Goal: Information Seeking & Learning: Learn about a topic

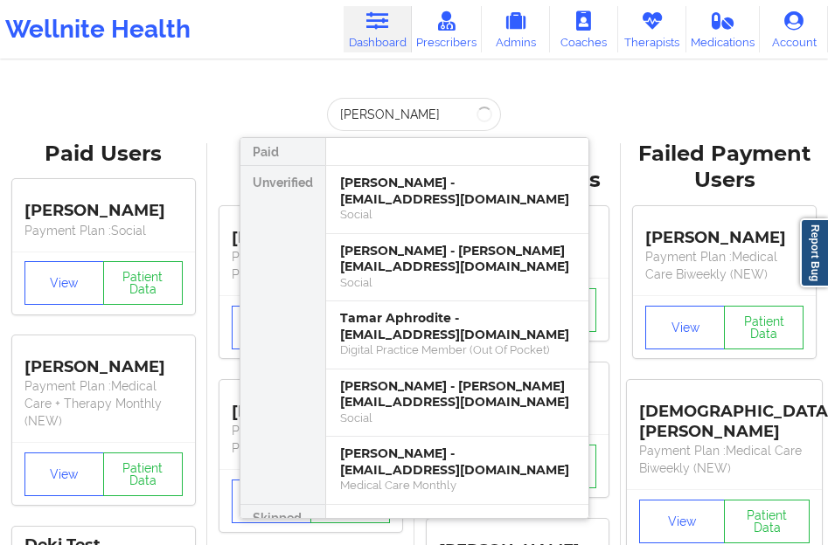
type input "[PERSON_NAME]"
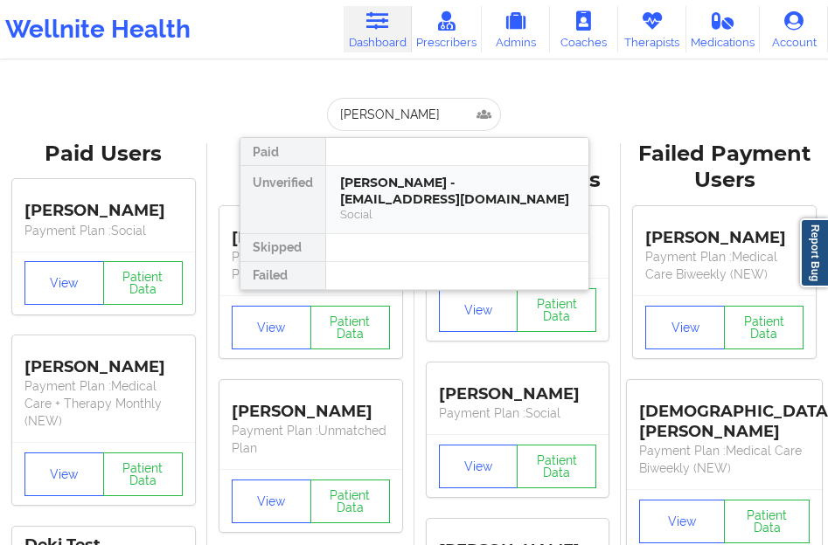
click at [388, 184] on div "[PERSON_NAME] - [EMAIL_ADDRESS][DOMAIN_NAME]" at bounding box center [457, 191] width 234 height 32
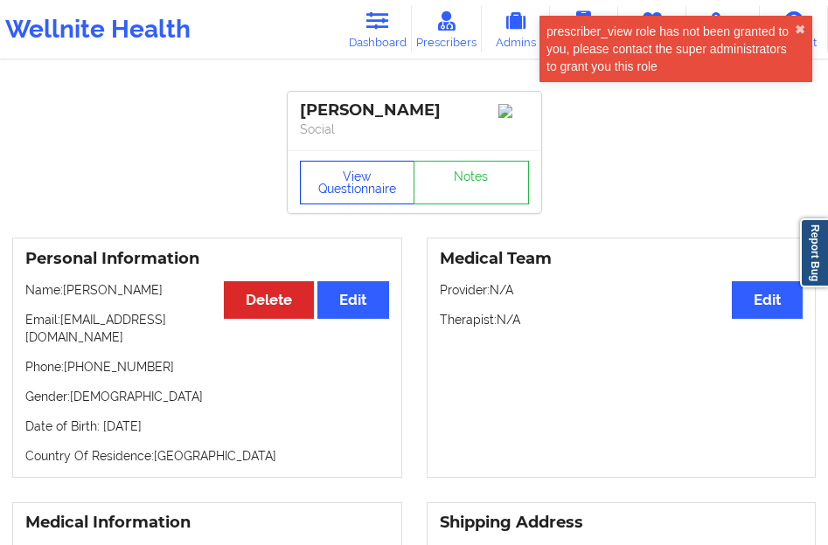
click at [388, 184] on button "View Questionnaire" at bounding box center [357, 183] width 115 height 44
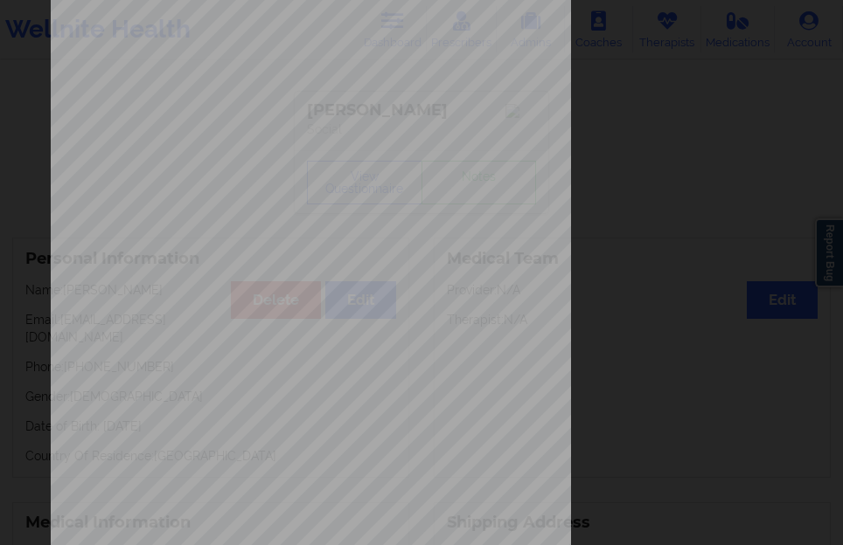
scroll to position [288, 0]
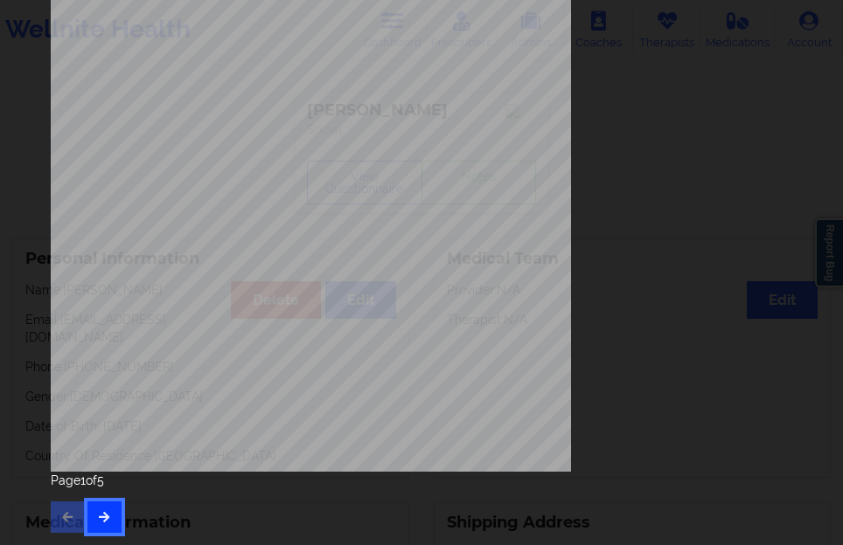
click at [109, 523] on button "button" at bounding box center [104, 517] width 34 height 31
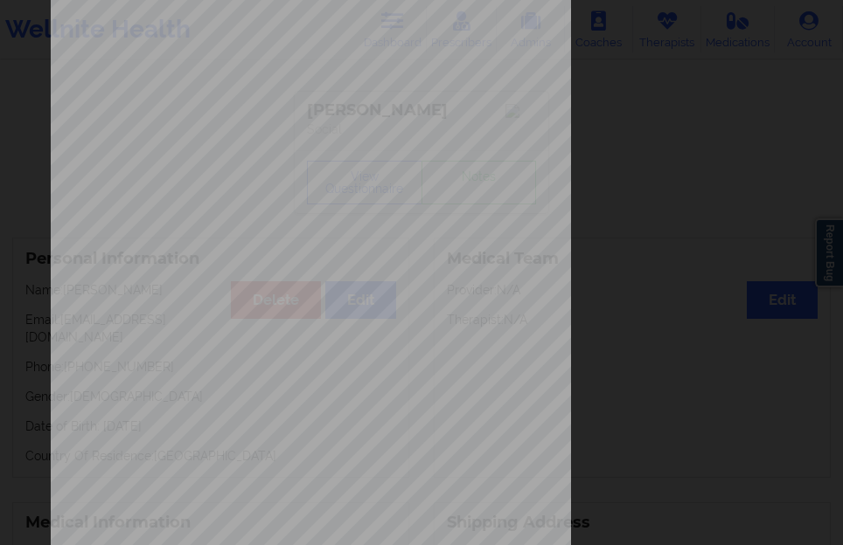
scroll to position [262, 0]
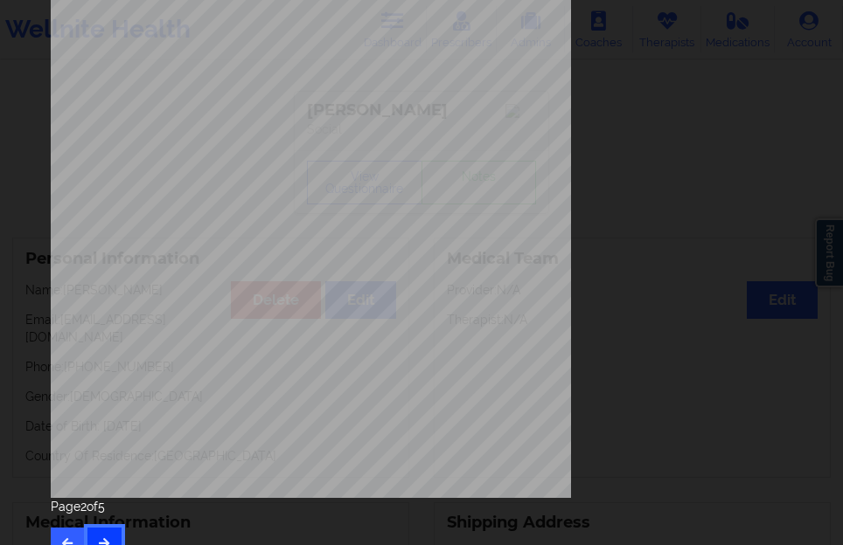
click at [103, 529] on button "button" at bounding box center [104, 543] width 34 height 31
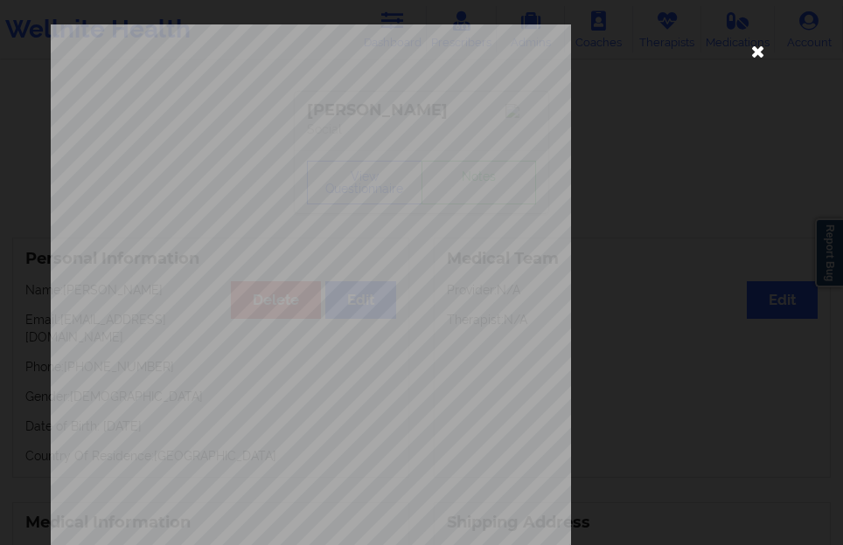
click at [748, 64] on icon at bounding box center [757, 51] width 28 height 28
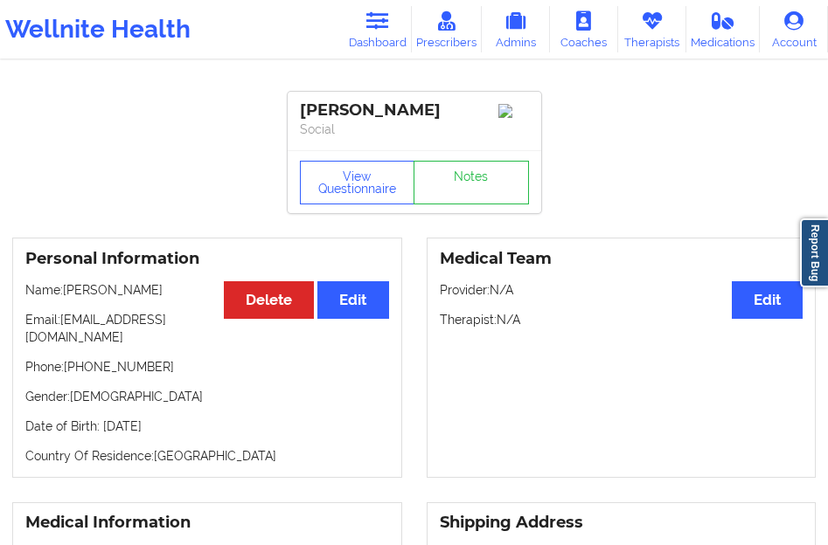
click at [344, 163] on div "View Questionnaire Notes" at bounding box center [414, 181] width 253 height 63
click at [342, 188] on button "View Questionnaire" at bounding box center [357, 183] width 115 height 44
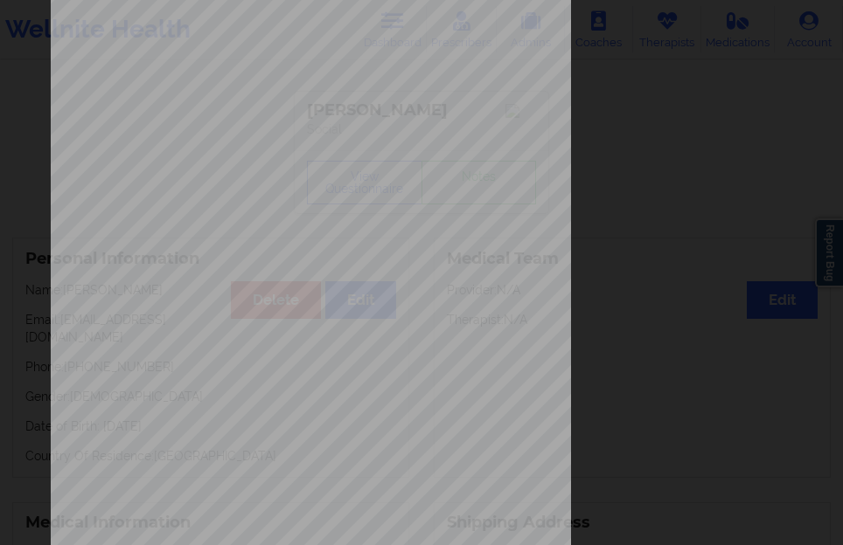
scroll to position [262, 0]
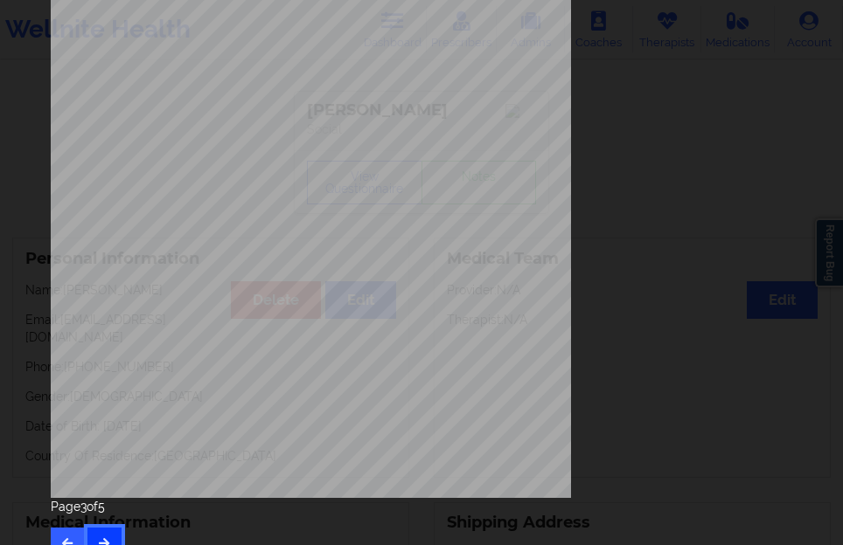
click at [98, 538] on icon "button" at bounding box center [104, 543] width 15 height 10
click at [96, 531] on button "button" at bounding box center [104, 543] width 34 height 31
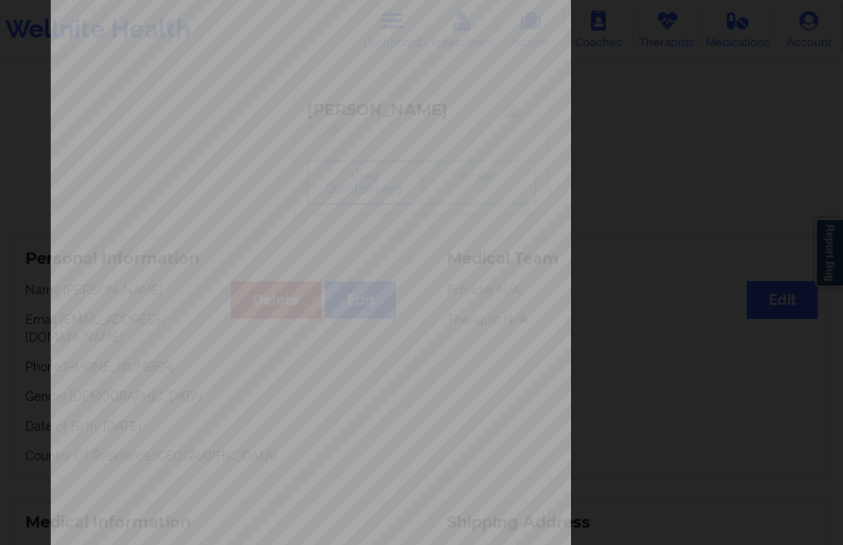
scroll to position [288, 0]
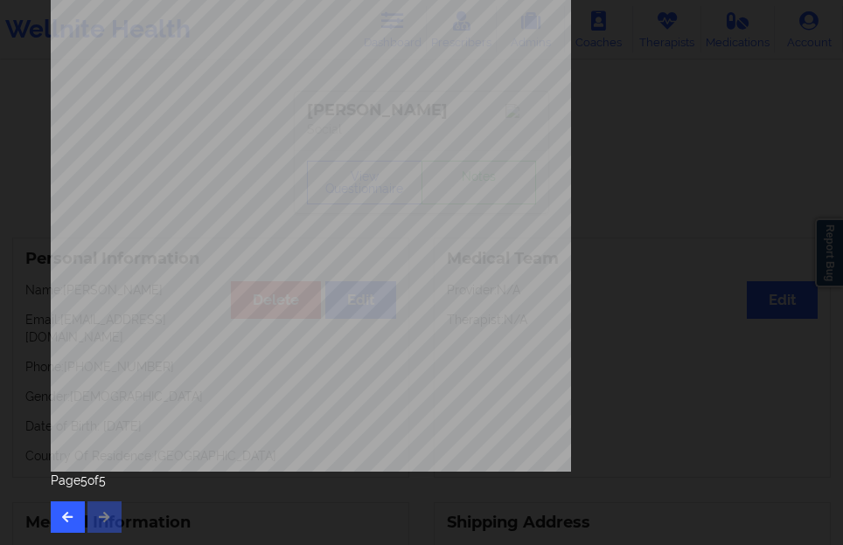
click at [48, 515] on div "None Local Pharmacy Data None Where patient came from N/A Job Information None …" at bounding box center [421, 135] width 766 height 822
click at [51, 515] on button "button" at bounding box center [68, 517] width 34 height 31
click at [53, 514] on button "button" at bounding box center [68, 517] width 34 height 31
click at [77, 518] on button "button" at bounding box center [68, 517] width 34 height 31
click at [66, 507] on button "button" at bounding box center [68, 517] width 34 height 31
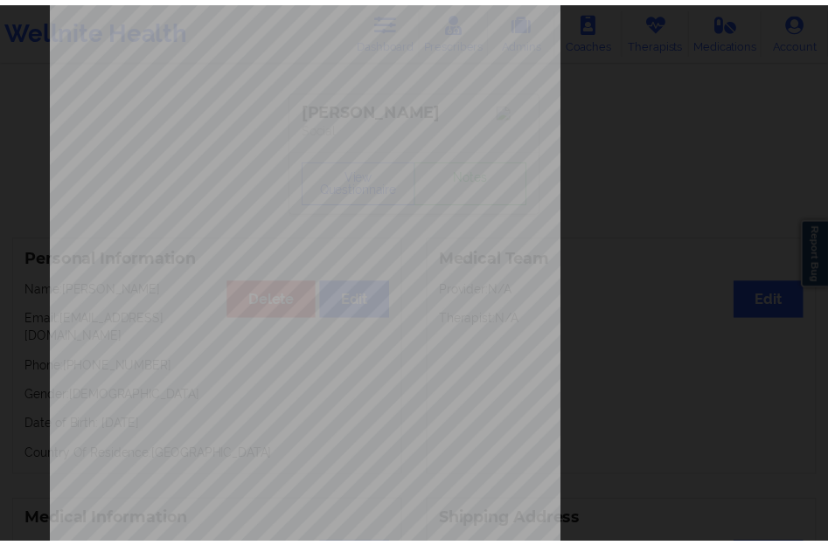
scroll to position [0, 0]
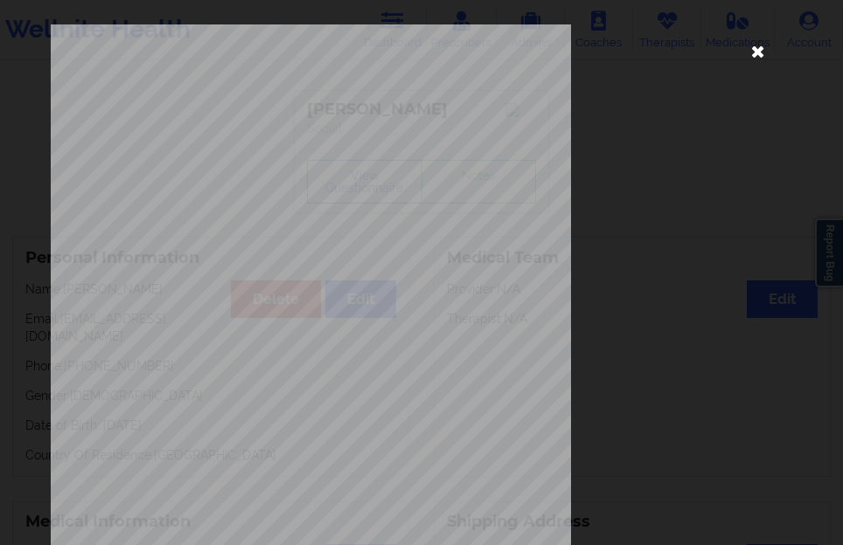
click at [752, 48] on icon at bounding box center [757, 51] width 28 height 28
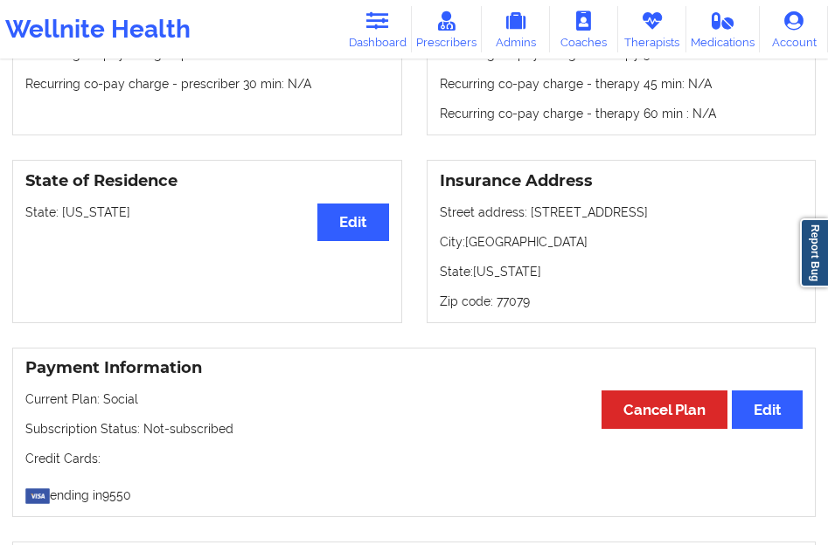
scroll to position [530, 0]
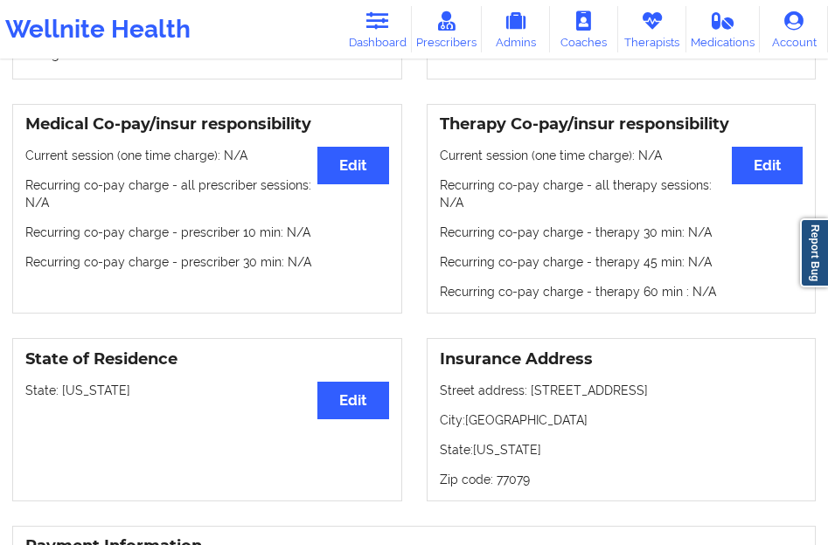
click at [259, 234] on div "Medical Co-pay/insur responsibility Edit Current session (one time charge): N/A…" at bounding box center [207, 209] width 390 height 211
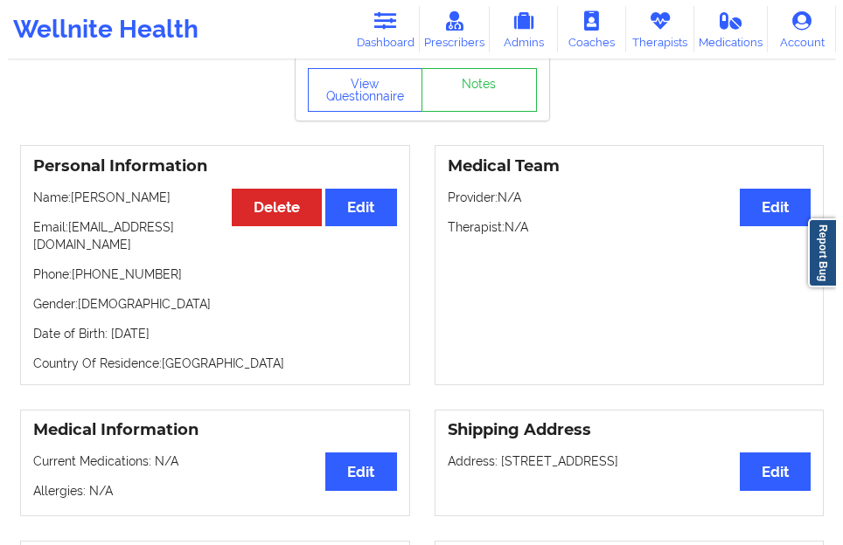
scroll to position [5, 0]
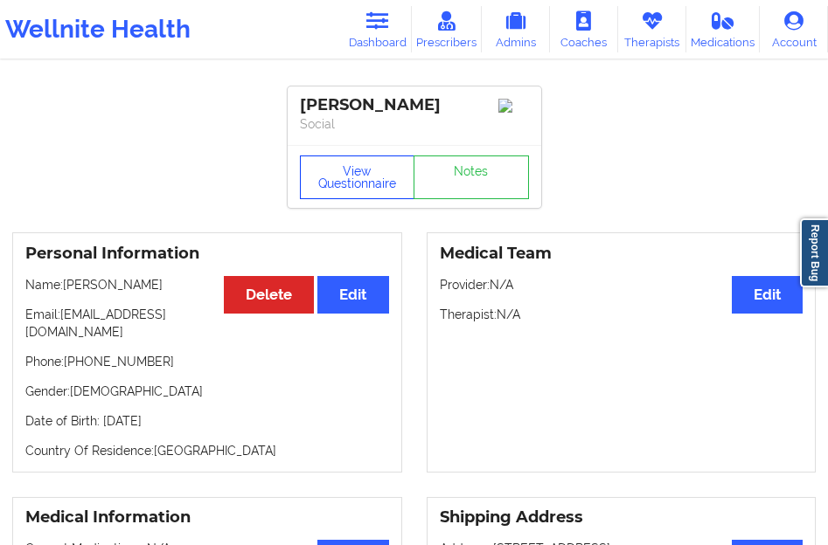
click at [351, 175] on button "View Questionnaire" at bounding box center [357, 178] width 115 height 44
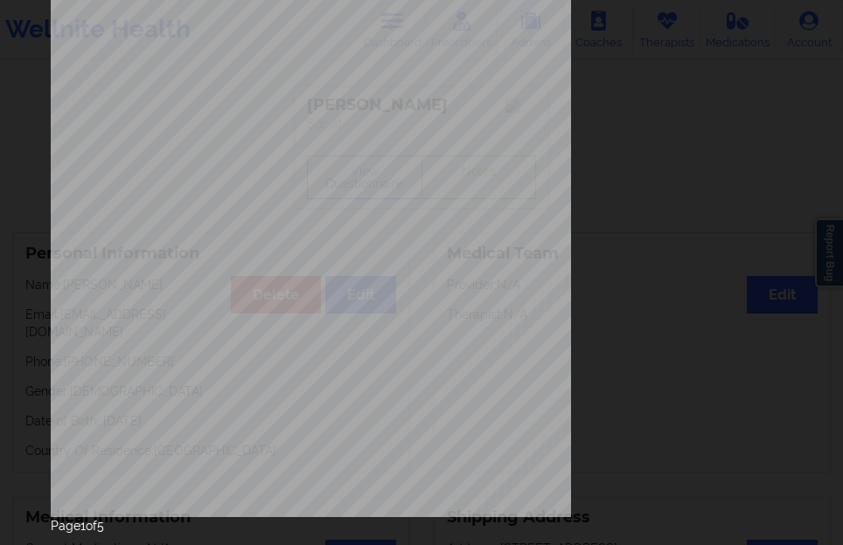
scroll to position [262, 0]
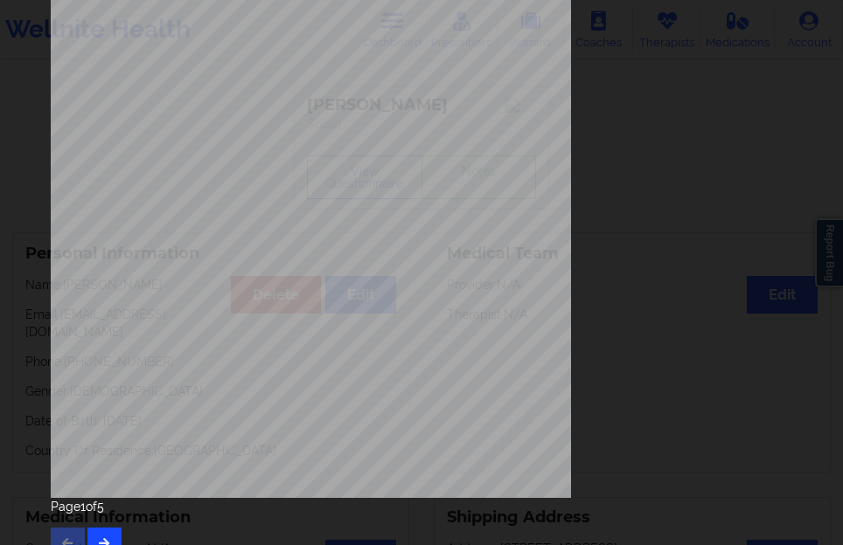
click at [114, 523] on div "Page 1 of 5" at bounding box center [421, 528] width 741 height 61
click at [107, 531] on button "button" at bounding box center [104, 543] width 34 height 31
click at [108, 531] on button "button" at bounding box center [104, 543] width 34 height 31
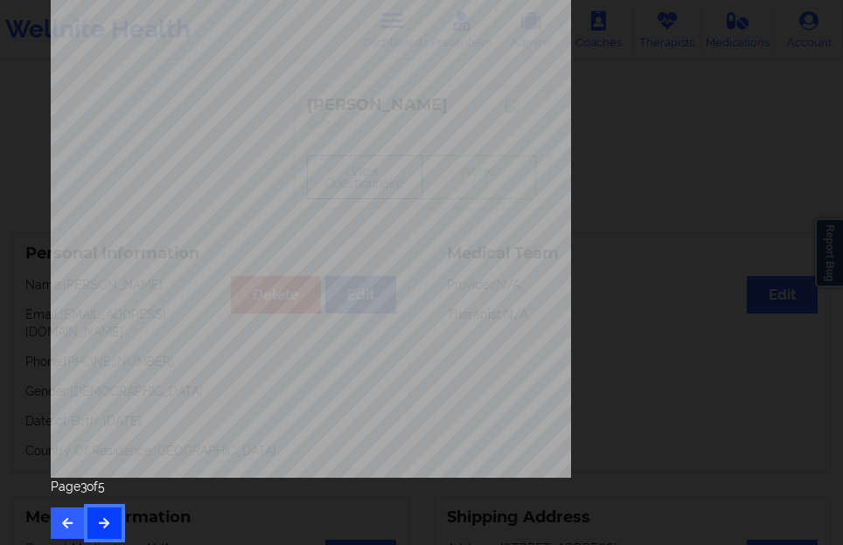
scroll to position [288, 0]
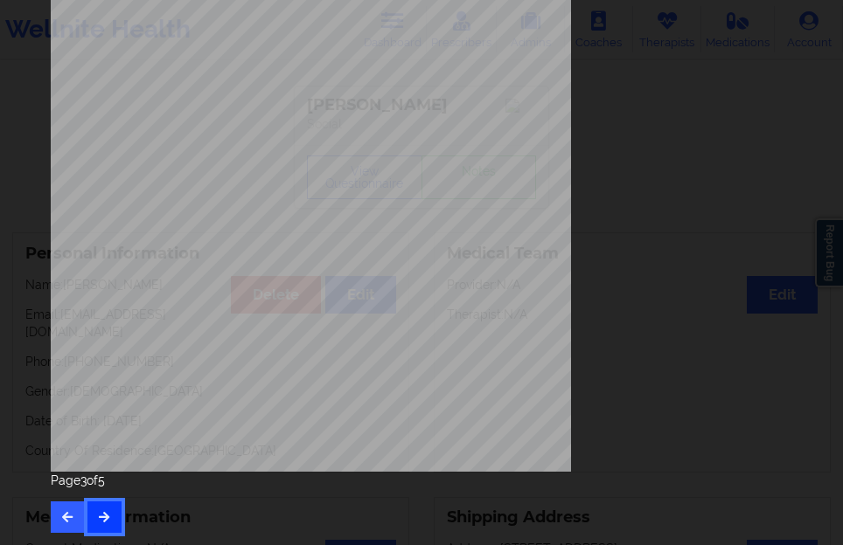
click at [100, 513] on icon "button" at bounding box center [104, 516] width 15 height 10
click at [96, 503] on button "button" at bounding box center [104, 517] width 34 height 31
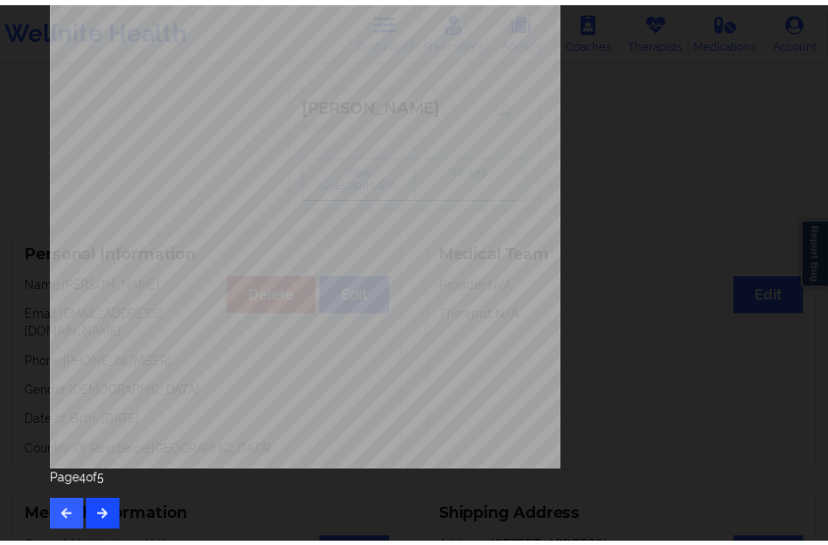
scroll to position [0, 0]
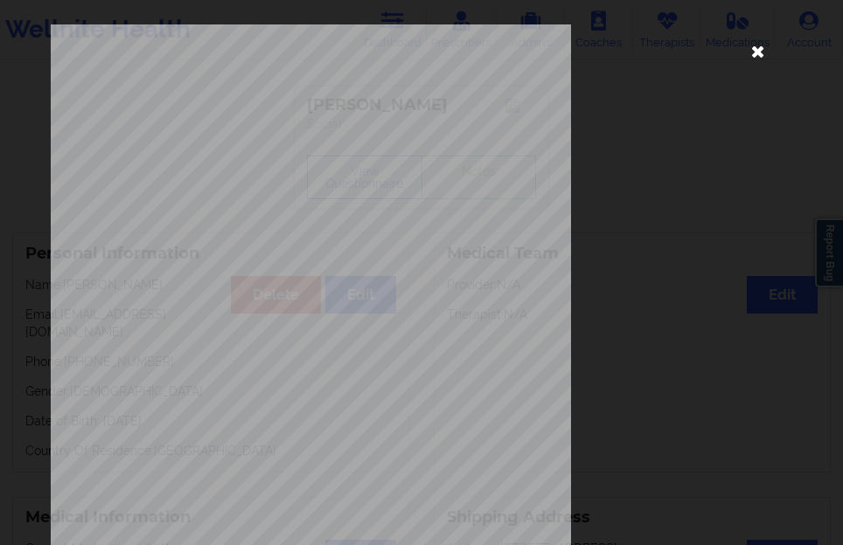
click at [761, 63] on icon at bounding box center [757, 51] width 28 height 28
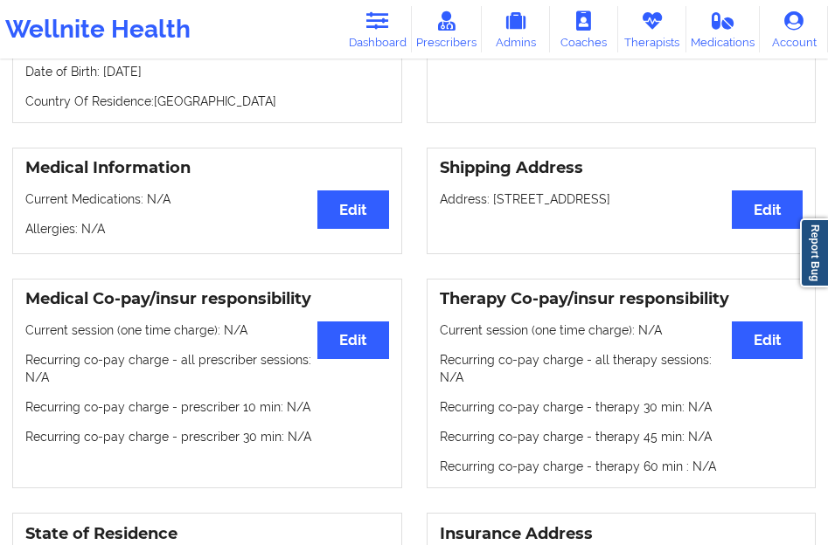
scroll to position [267, 0]
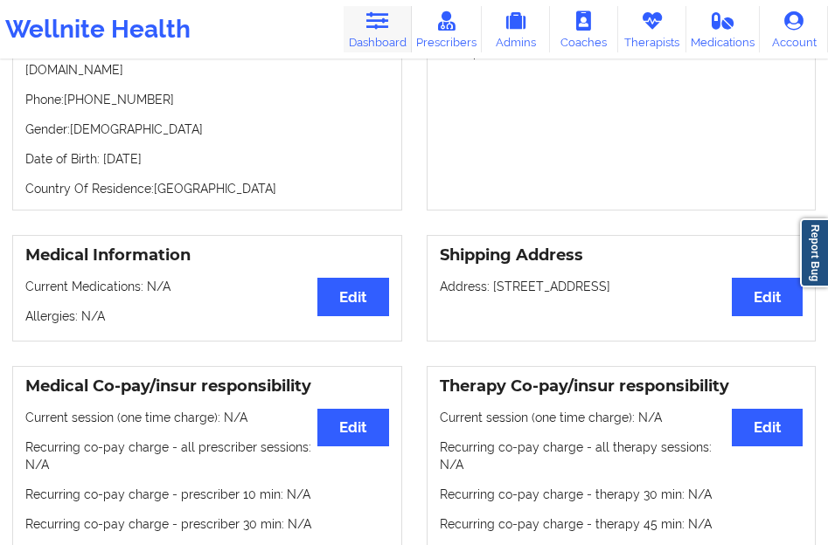
click at [394, 30] on link "Dashboard" at bounding box center [377, 29] width 68 height 46
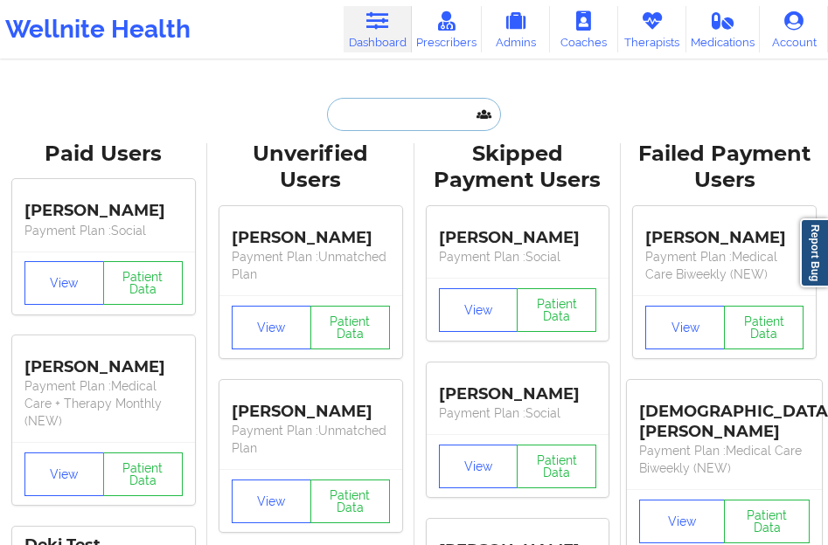
click at [355, 110] on input "text" at bounding box center [413, 114] width 173 height 33
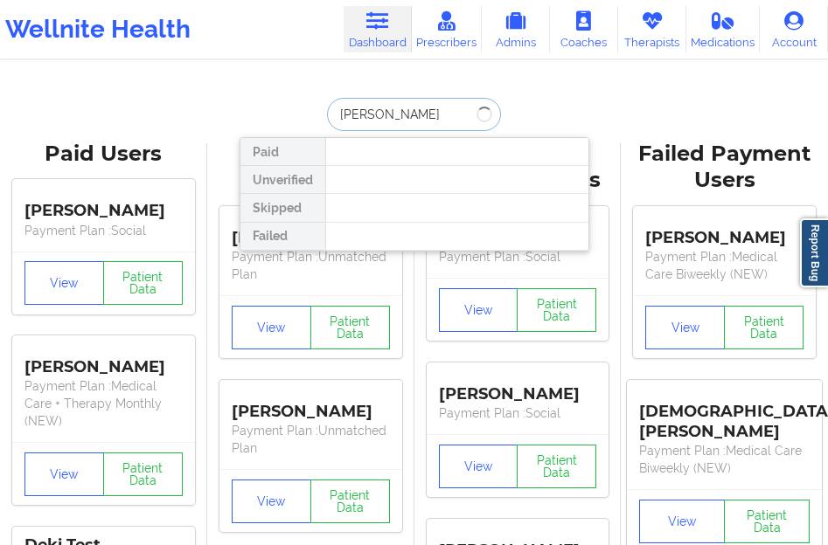
click at [364, 110] on input "[PERSON_NAME]" at bounding box center [413, 114] width 173 height 33
click at [372, 110] on input "[PERSON_NAME]" at bounding box center [413, 114] width 173 height 33
type input "[PERSON_NAME]"
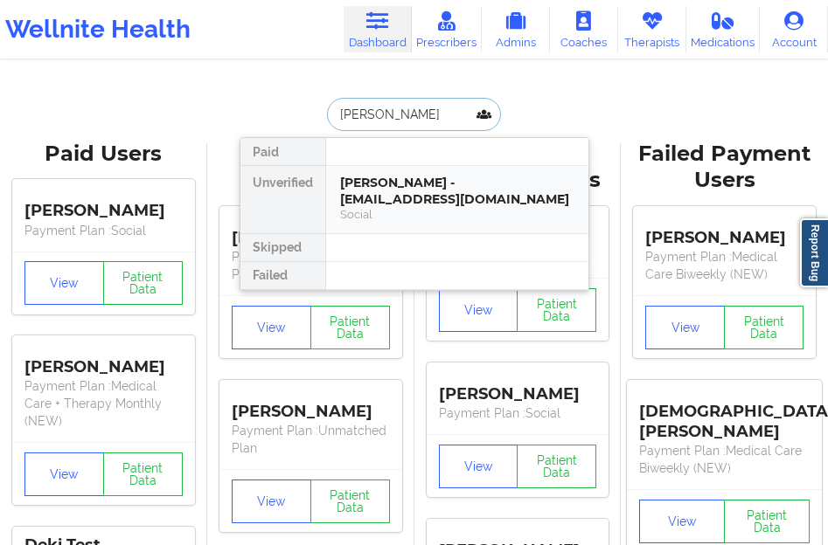
click at [374, 211] on div "Social" at bounding box center [457, 214] width 234 height 15
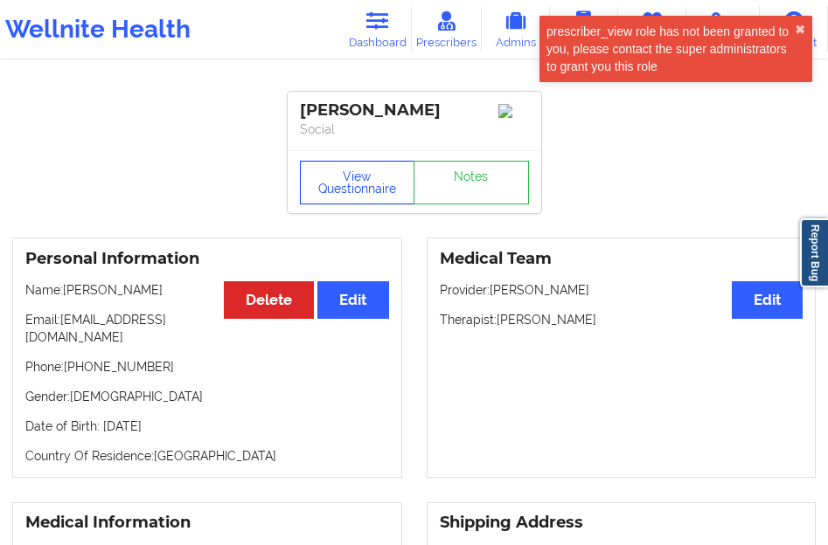
click at [368, 177] on button "View Questionnaire" at bounding box center [357, 183] width 115 height 44
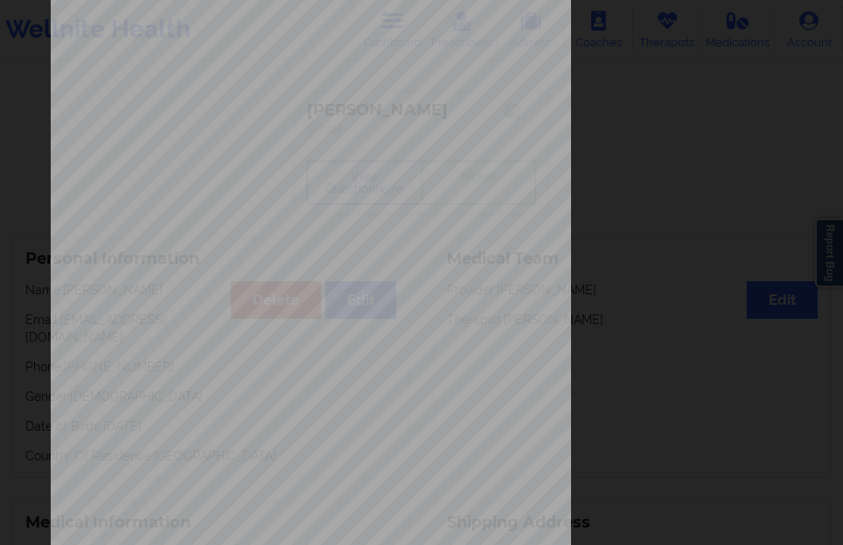
scroll to position [288, 0]
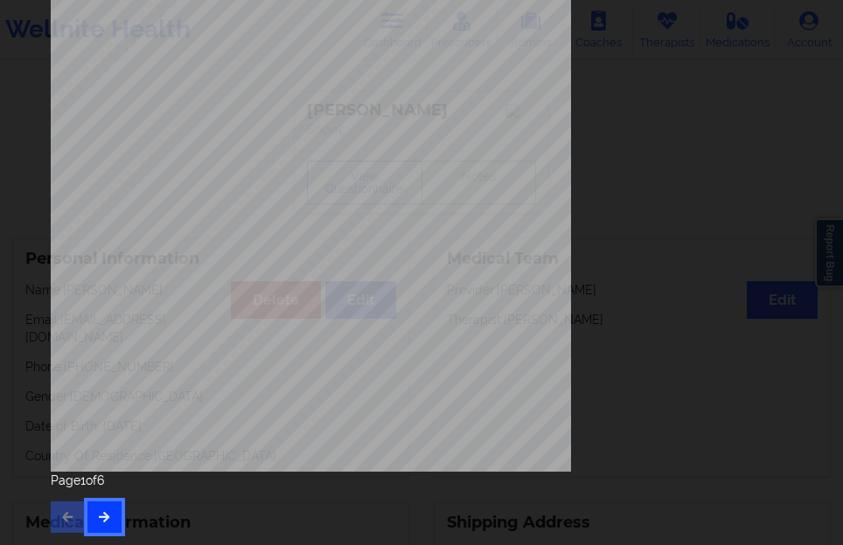
click at [98, 516] on icon "button" at bounding box center [104, 516] width 15 height 10
click at [101, 522] on icon "button" at bounding box center [104, 516] width 15 height 10
click at [112, 521] on button "button" at bounding box center [104, 517] width 34 height 31
click at [98, 517] on icon "button" at bounding box center [104, 516] width 15 height 10
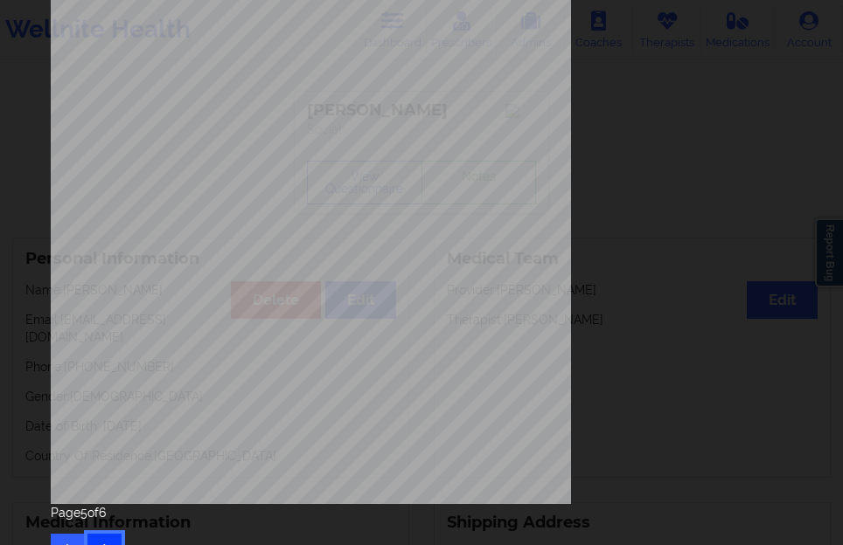
scroll to position [262, 0]
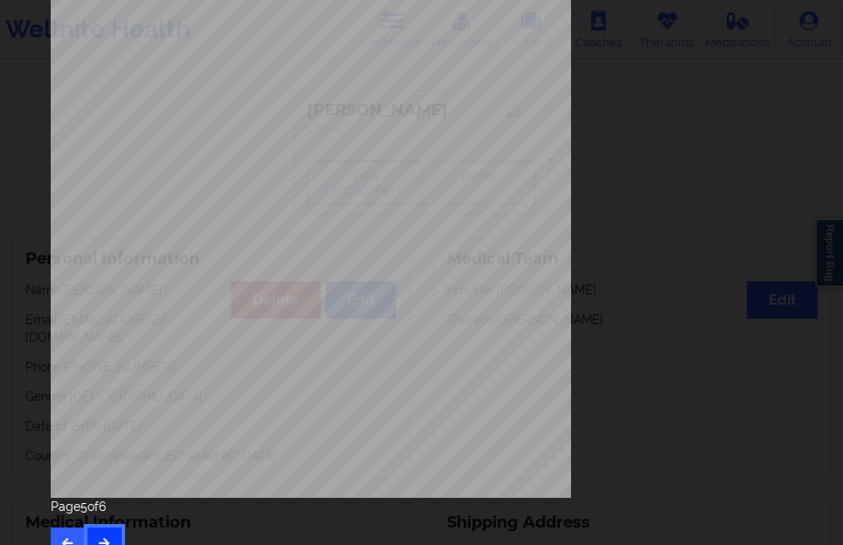
click at [119, 528] on button "button" at bounding box center [104, 543] width 34 height 31
click at [62, 533] on button "button" at bounding box center [68, 543] width 34 height 31
click at [109, 533] on button "button" at bounding box center [104, 543] width 34 height 31
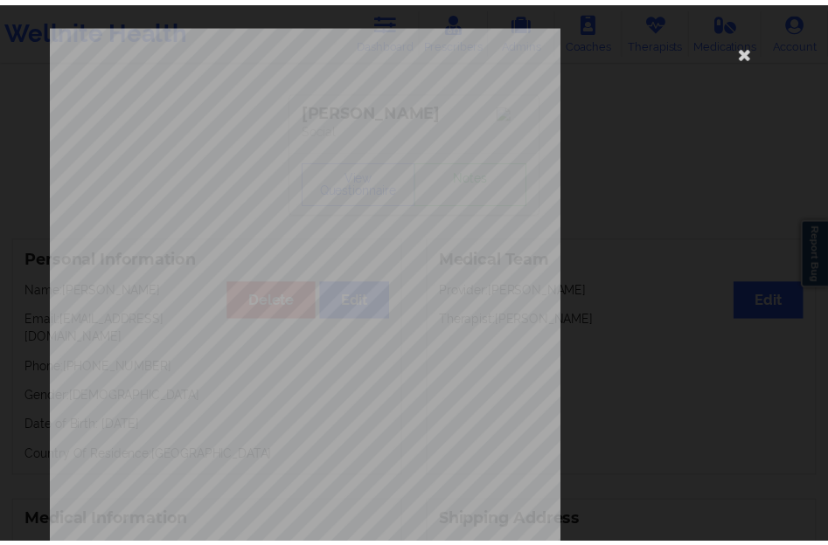
scroll to position [0, 0]
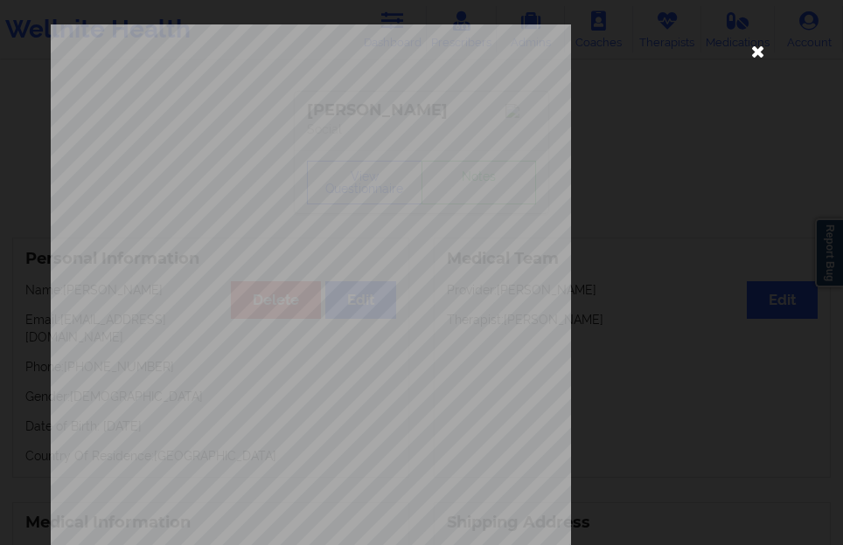
click at [753, 52] on icon at bounding box center [757, 51] width 28 height 28
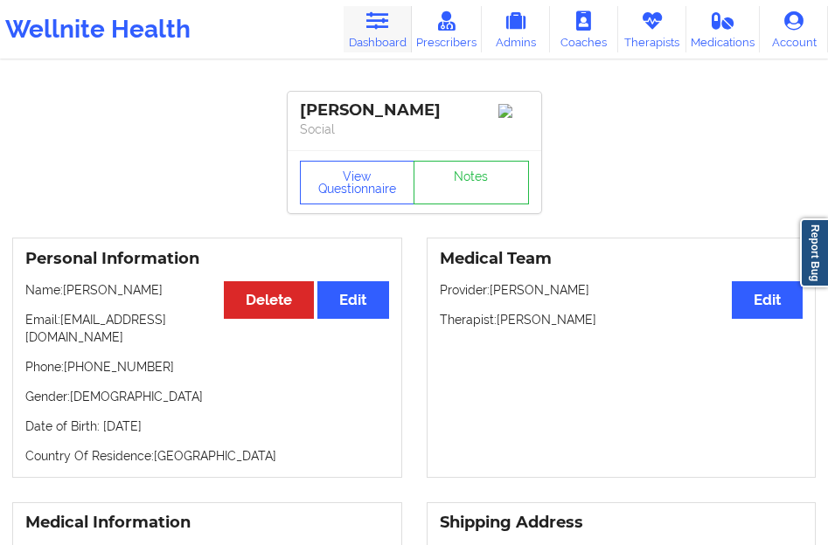
click at [359, 37] on link "Dashboard" at bounding box center [377, 29] width 68 height 46
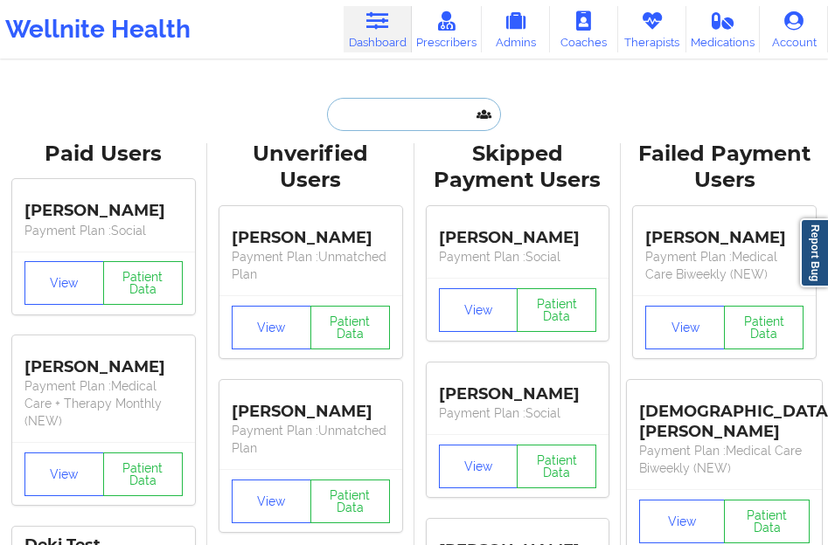
click at [338, 125] on input "text" at bounding box center [413, 114] width 173 height 33
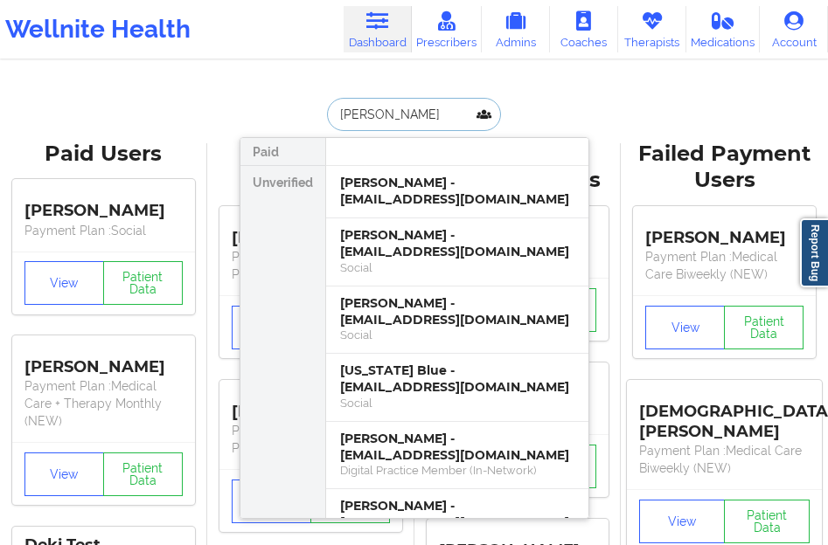
type input "[PERSON_NAME]"
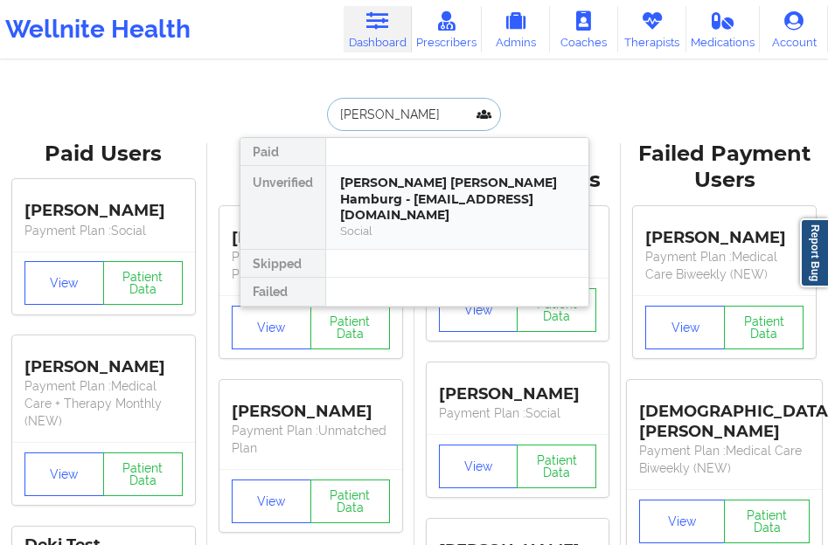
click at [411, 198] on div "[PERSON_NAME] [PERSON_NAME] Hamburg - [EMAIL_ADDRESS][DOMAIN_NAME]" at bounding box center [457, 199] width 234 height 49
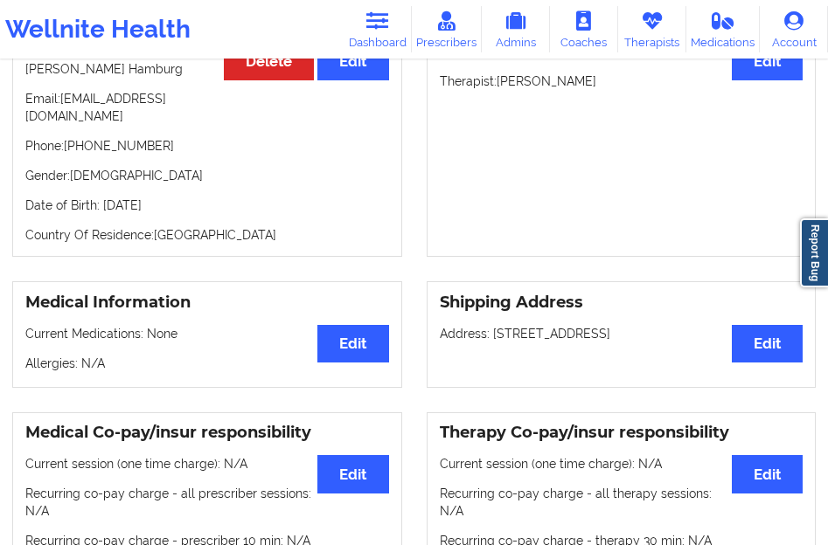
scroll to position [175, 0]
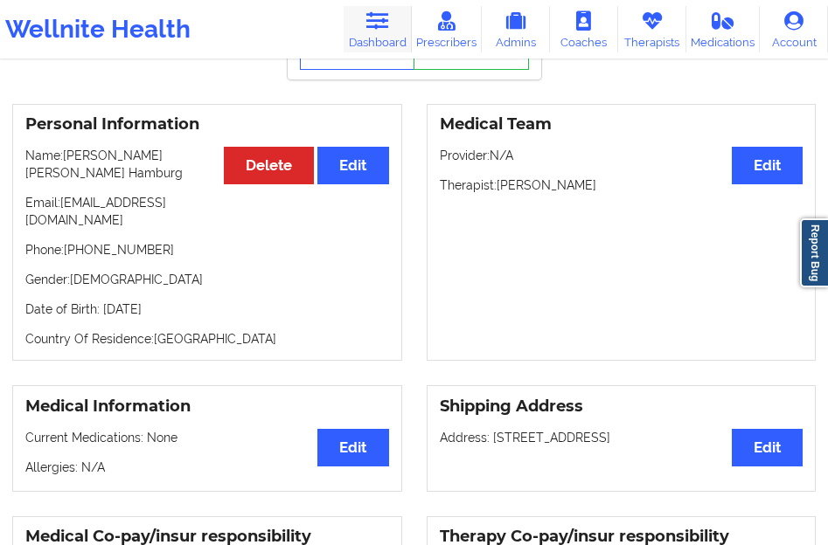
click at [382, 36] on link "Dashboard" at bounding box center [377, 29] width 68 height 46
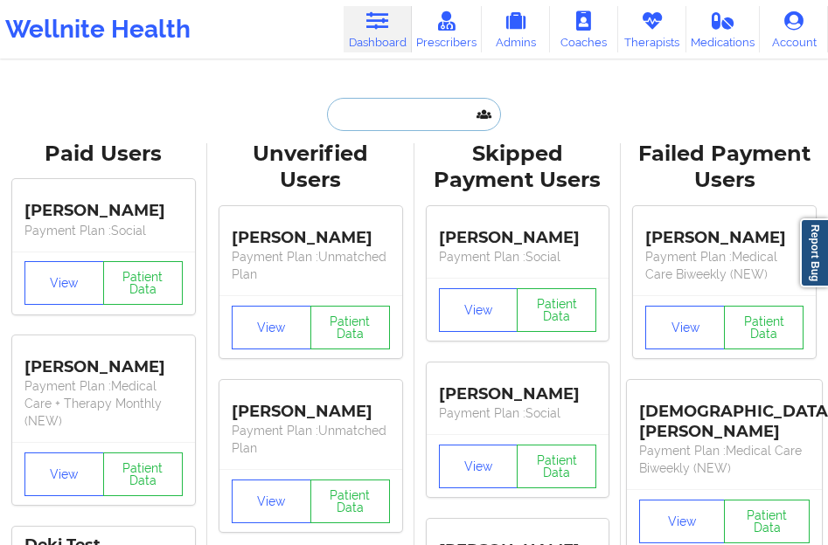
click at [379, 126] on input "text" at bounding box center [413, 114] width 173 height 33
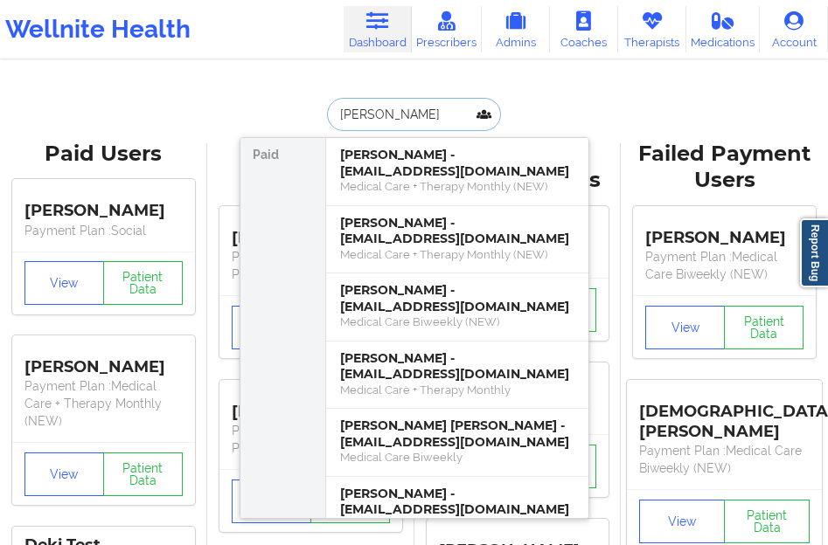
type input "[PERSON_NAME]"
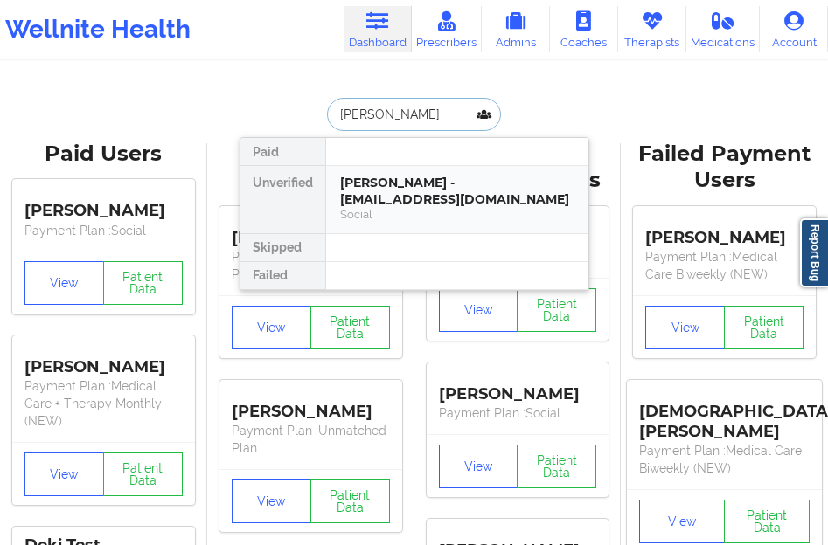
click at [398, 219] on div "Social" at bounding box center [457, 214] width 234 height 15
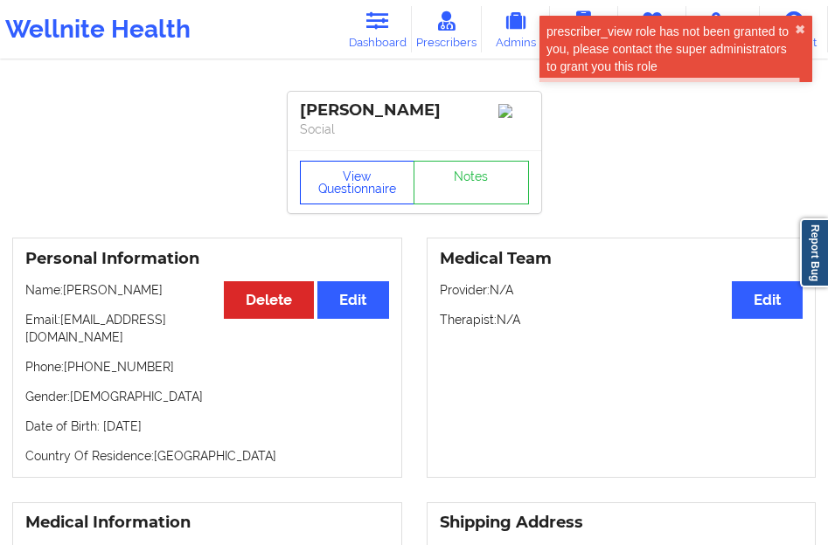
click at [338, 197] on button "View Questionnaire" at bounding box center [357, 183] width 115 height 44
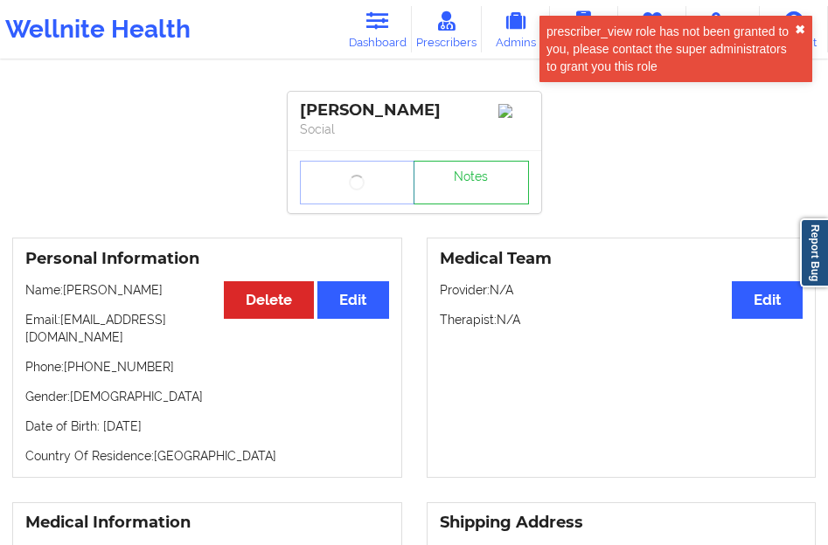
click at [801, 27] on button "✖︎" at bounding box center [799, 30] width 10 height 14
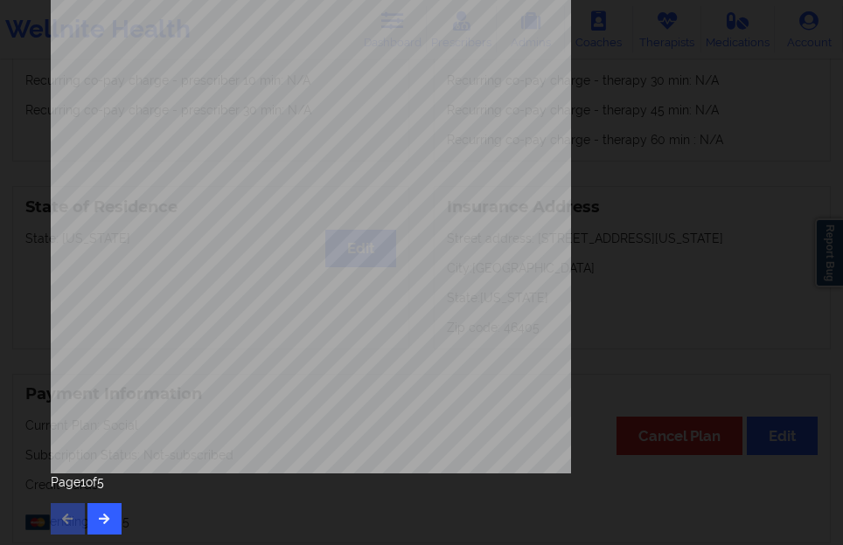
scroll to position [288, 0]
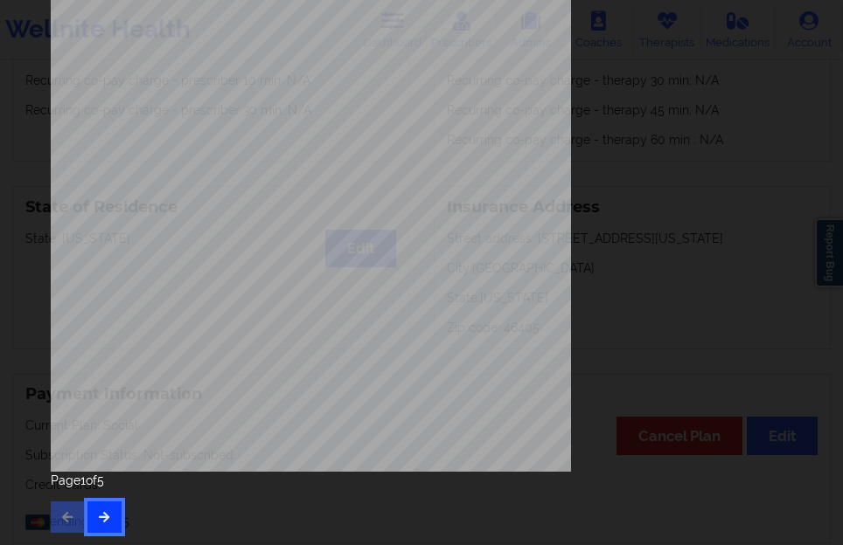
click at [94, 510] on button "button" at bounding box center [104, 517] width 34 height 31
click at [100, 511] on icon "button" at bounding box center [104, 516] width 15 height 10
click at [112, 523] on button "button" at bounding box center [104, 517] width 34 height 31
click at [108, 517] on icon "button" at bounding box center [104, 516] width 15 height 10
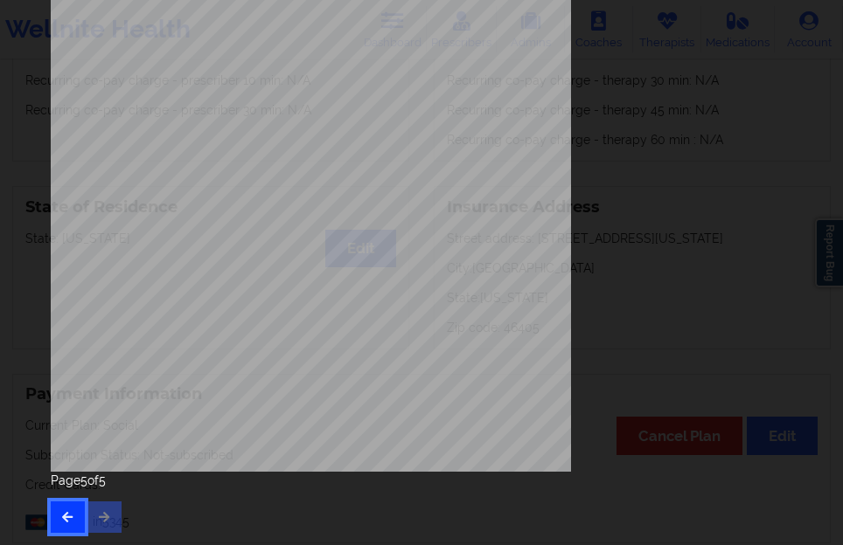
click at [69, 515] on icon "button" at bounding box center [67, 516] width 15 height 10
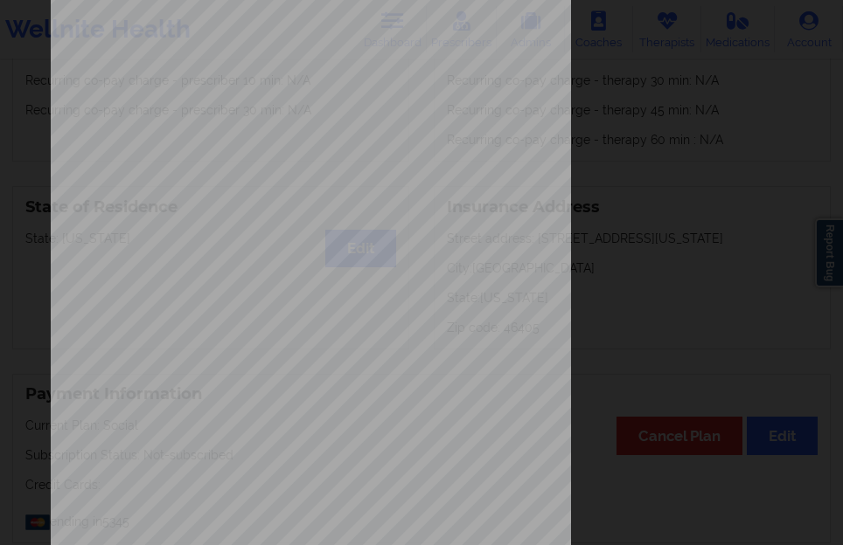
scroll to position [26, 0]
click at [743, 25] on icon at bounding box center [757, 24] width 28 height 28
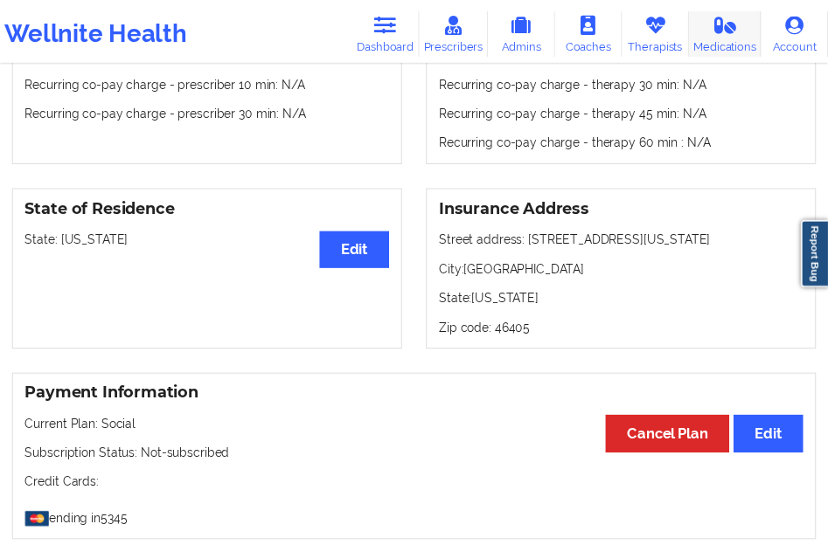
scroll to position [699, 0]
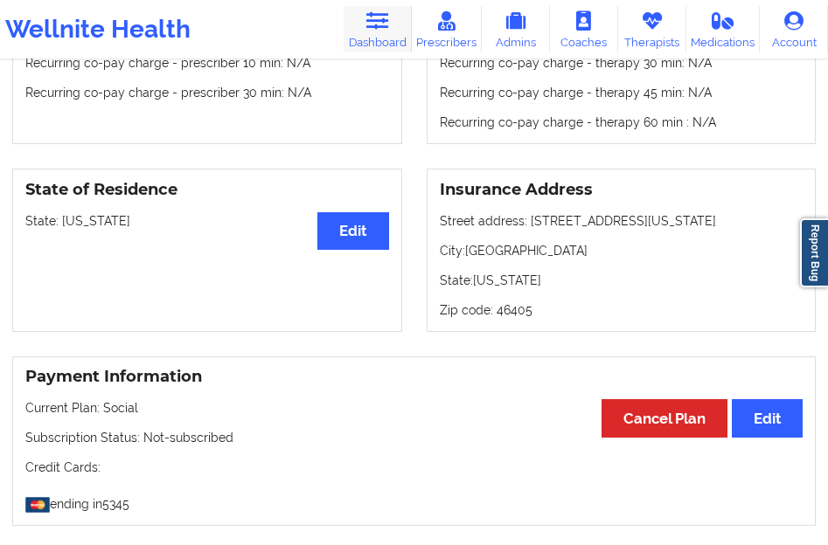
click at [375, 38] on link "Dashboard" at bounding box center [377, 29] width 68 height 46
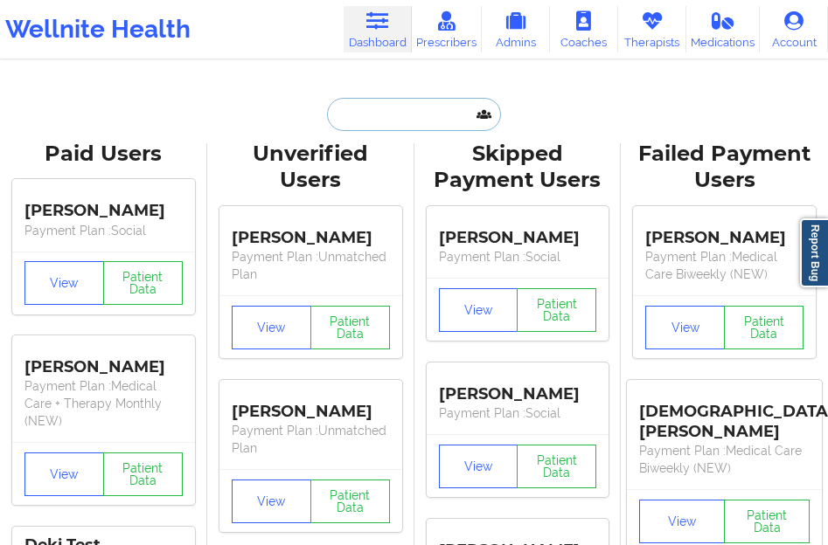
click at [363, 110] on input "text" at bounding box center [413, 114] width 173 height 33
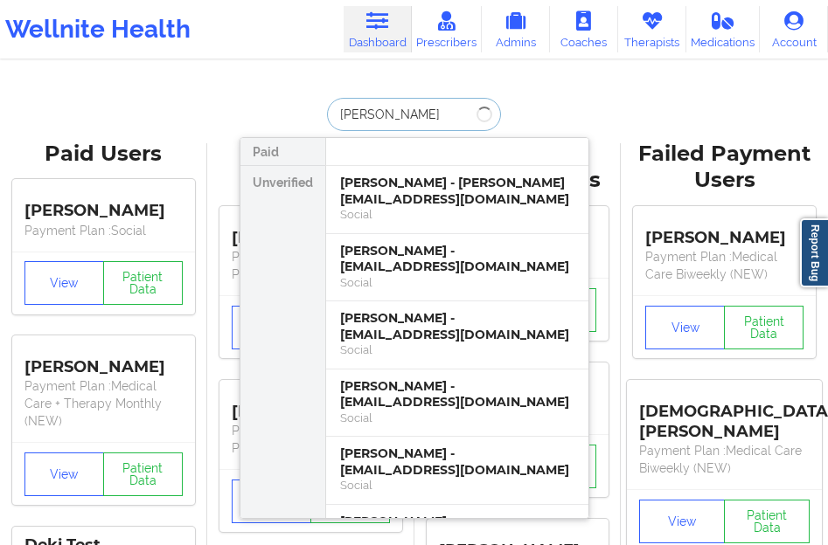
type input "MAYA VIR"
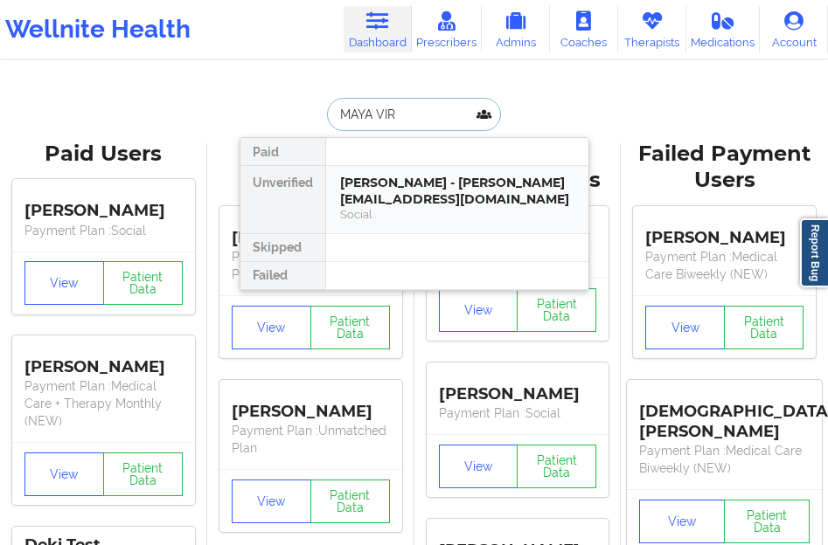
click at [372, 170] on div "[PERSON_NAME] - [PERSON_NAME][EMAIL_ADDRESS][DOMAIN_NAME] Social" at bounding box center [457, 199] width 262 height 67
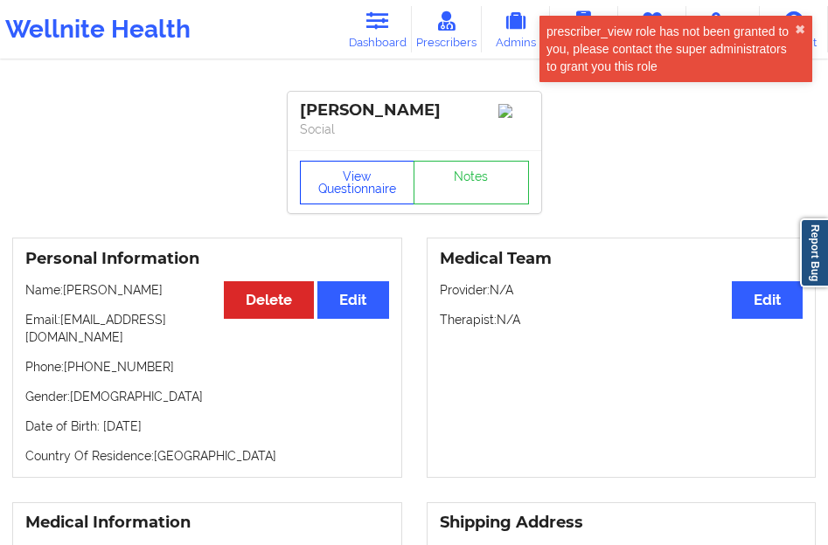
click at [372, 167] on button "View Questionnaire" at bounding box center [357, 183] width 115 height 44
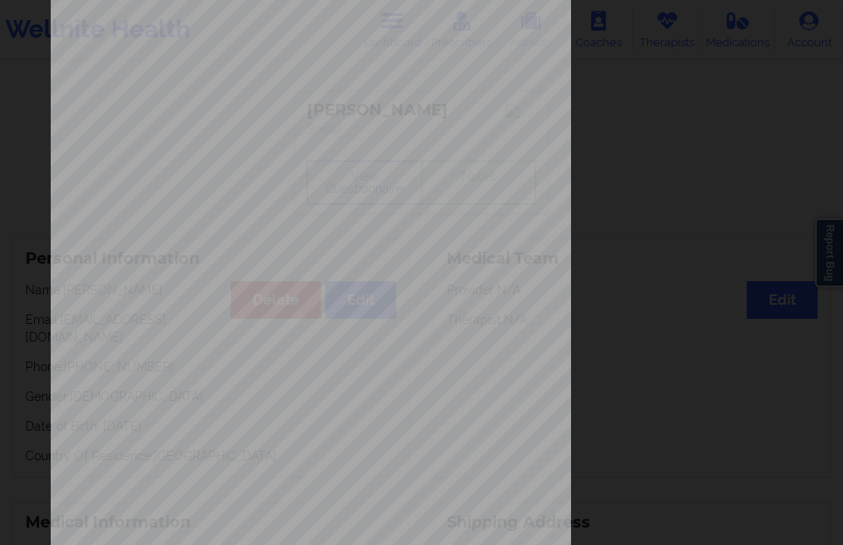
scroll to position [288, 0]
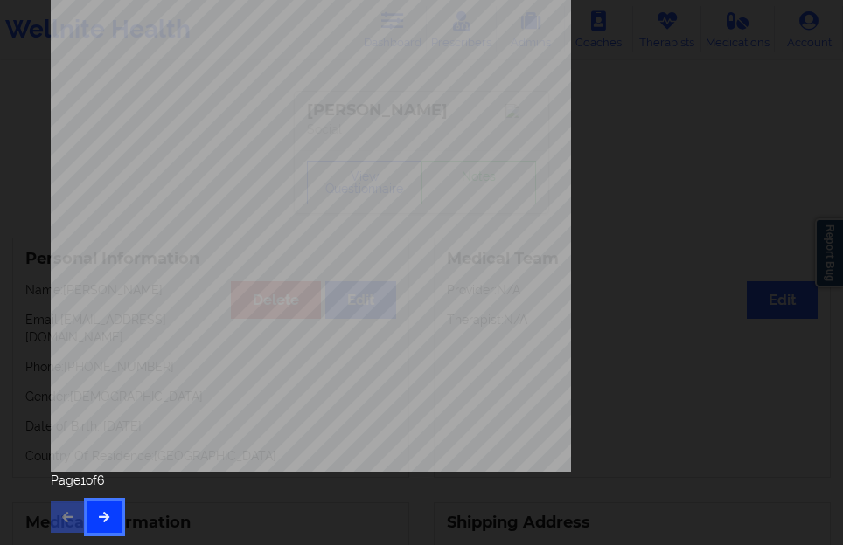
click at [113, 509] on button "button" at bounding box center [104, 517] width 34 height 31
click at [105, 513] on icon "button" at bounding box center [104, 516] width 15 height 10
click at [93, 528] on button "button" at bounding box center [104, 517] width 34 height 31
click at [99, 513] on icon "button" at bounding box center [104, 516] width 15 height 10
click at [125, 520] on div "Page 5 of 6" at bounding box center [421, 502] width 741 height 61
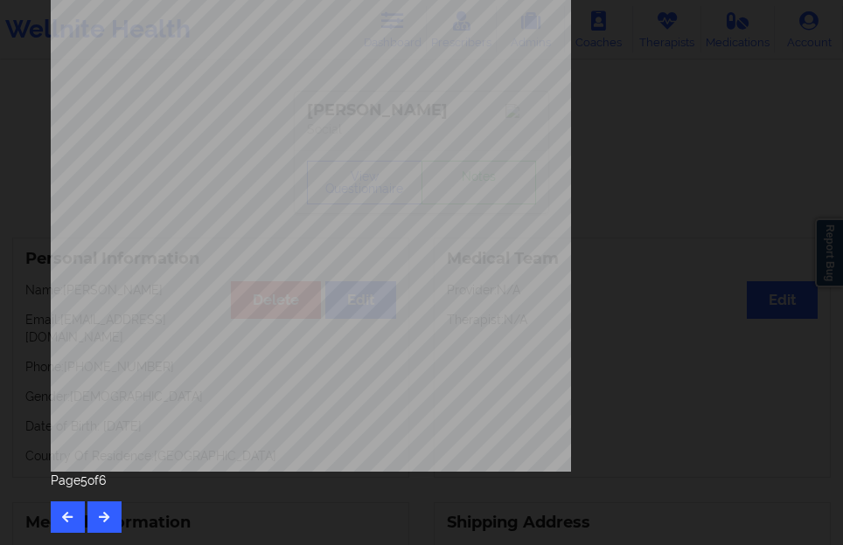
click at [125, 520] on div "Page 5 of 6" at bounding box center [421, 502] width 741 height 61
click at [101, 514] on icon "button" at bounding box center [104, 516] width 15 height 10
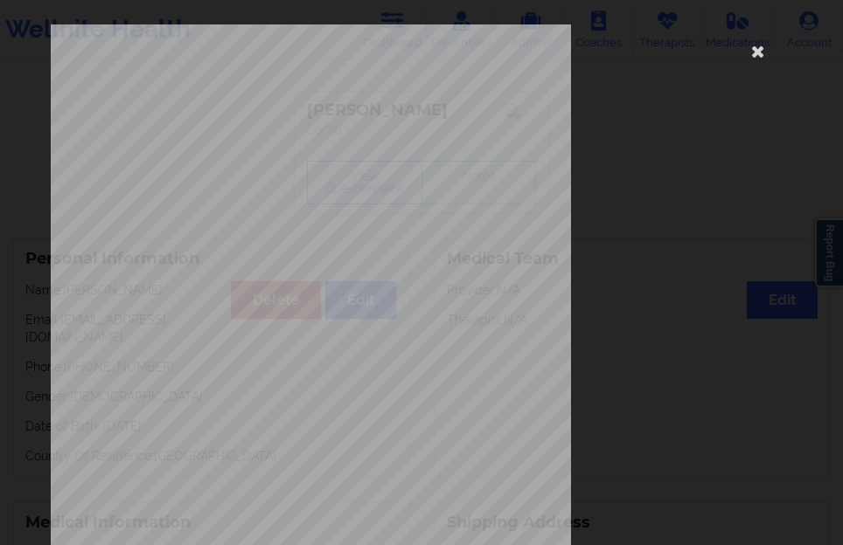
scroll to position [262, 0]
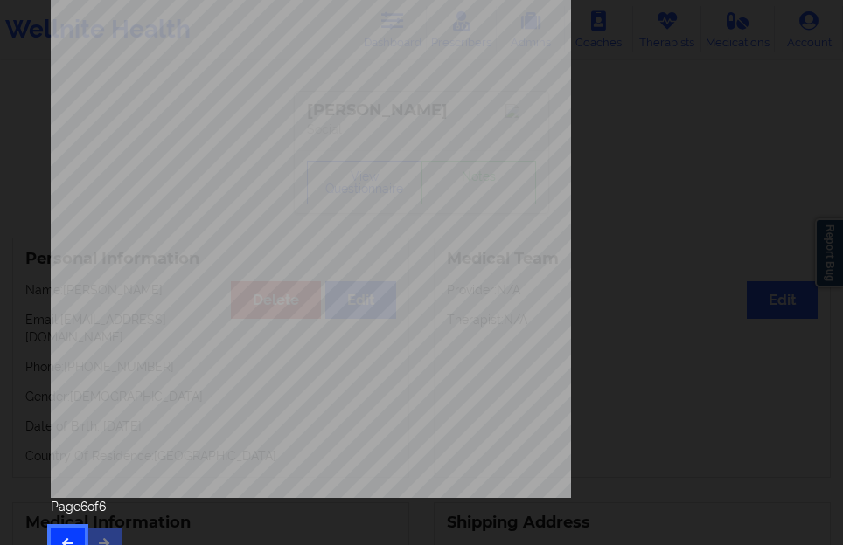
click at [79, 528] on button "button" at bounding box center [68, 543] width 34 height 31
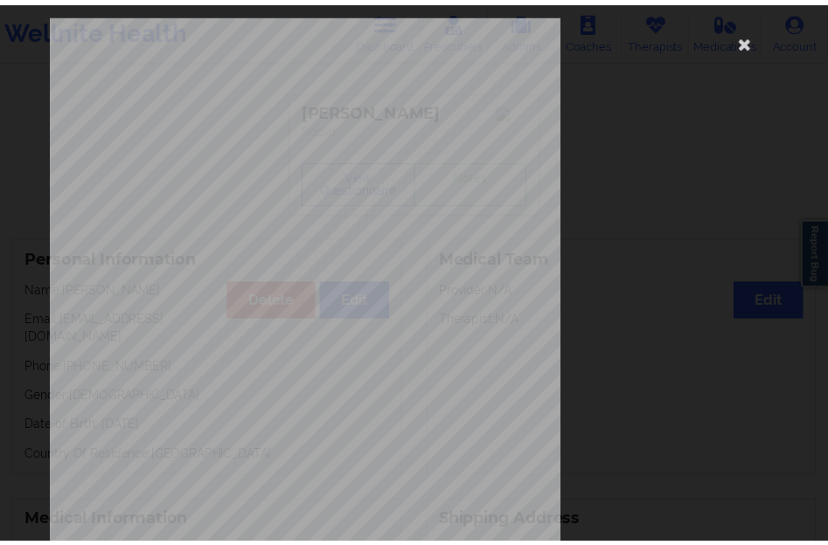
scroll to position [0, 0]
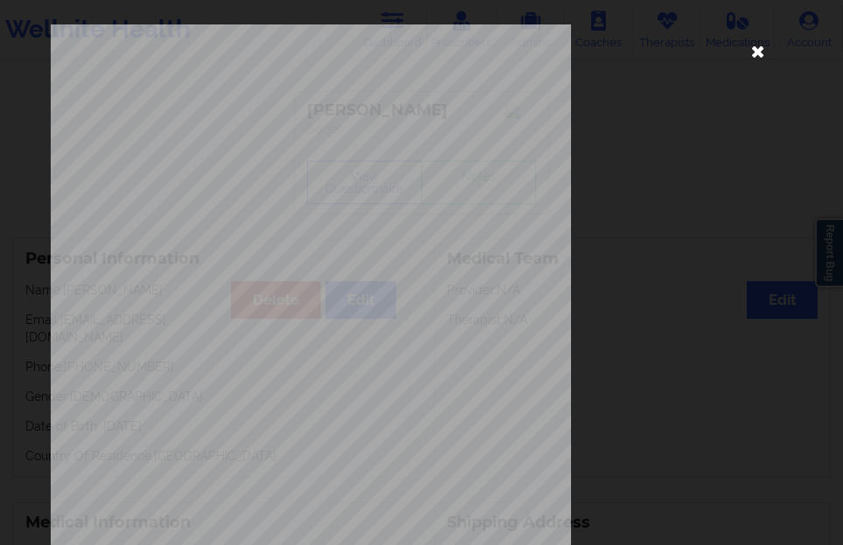
click at [744, 46] on icon at bounding box center [757, 51] width 28 height 28
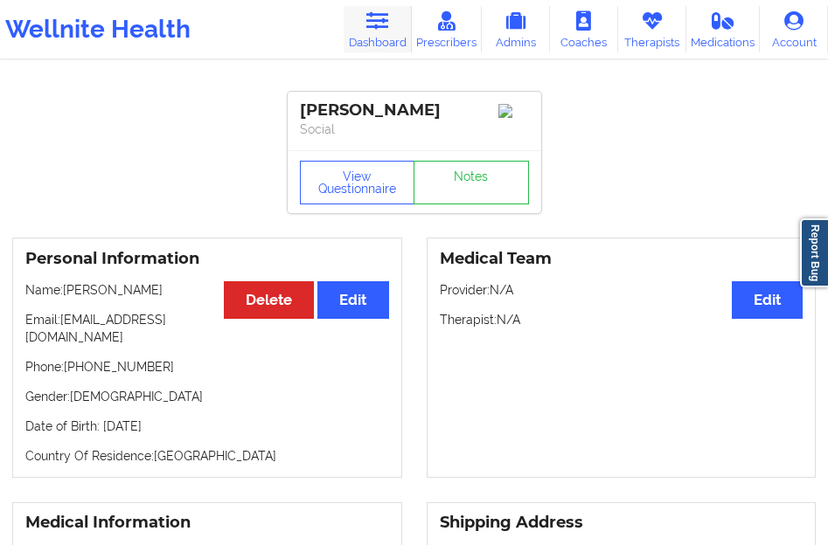
drag, startPoint x: 383, startPoint y: 24, endPoint x: 380, endPoint y: 52, distance: 27.2
click at [383, 24] on icon at bounding box center [376, 20] width 23 height 19
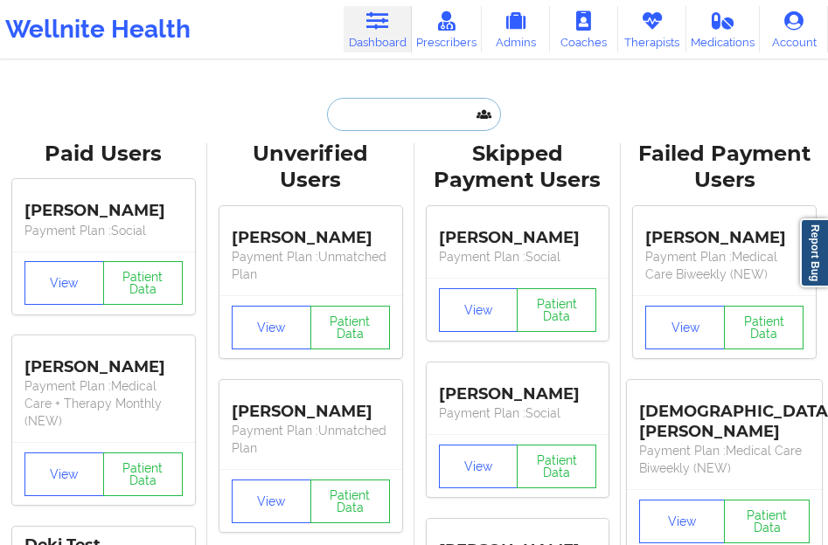
click at [381, 118] on input "text" at bounding box center [413, 114] width 173 height 33
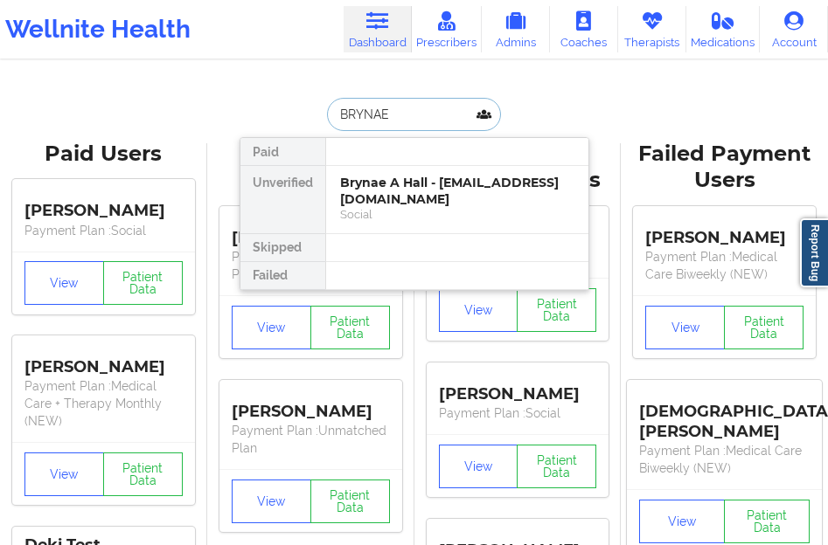
type input "BRYNAE A"
click at [375, 184] on div "Brynae A Hall - [EMAIL_ADDRESS][DOMAIN_NAME]" at bounding box center [457, 191] width 234 height 32
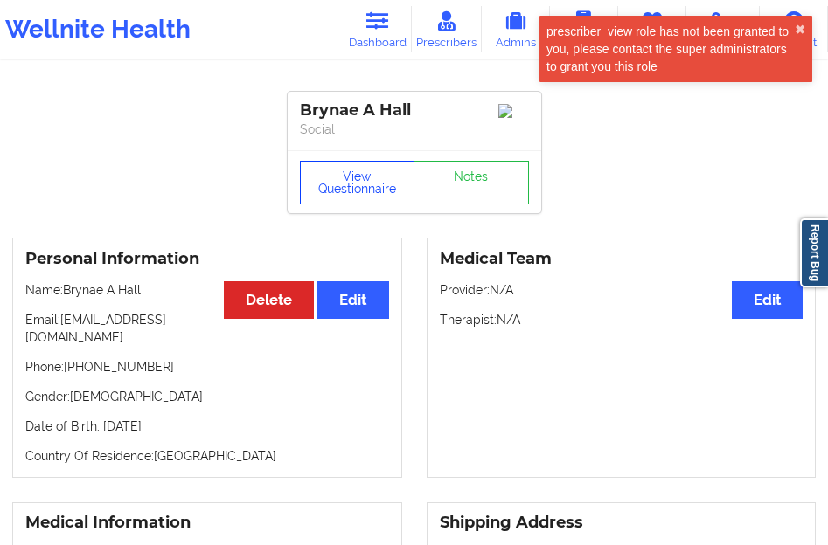
click at [367, 172] on button "View Questionnaire" at bounding box center [357, 183] width 115 height 44
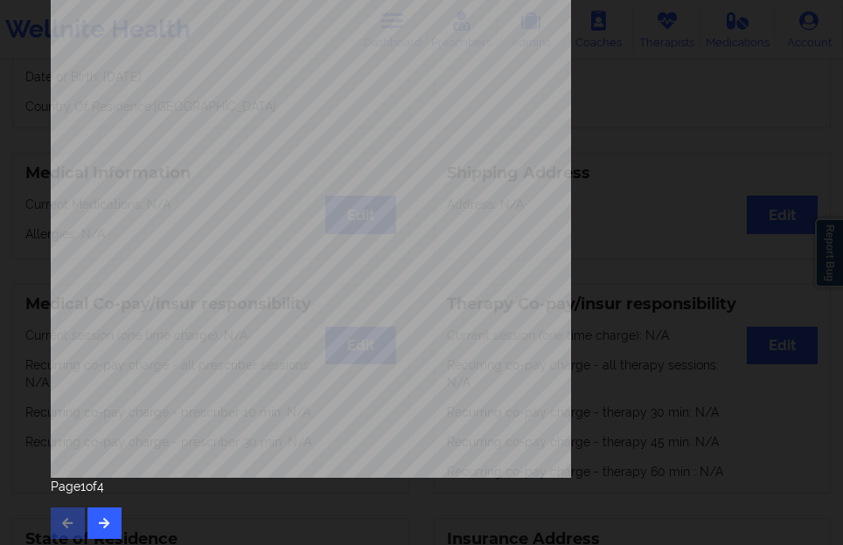
scroll to position [288, 0]
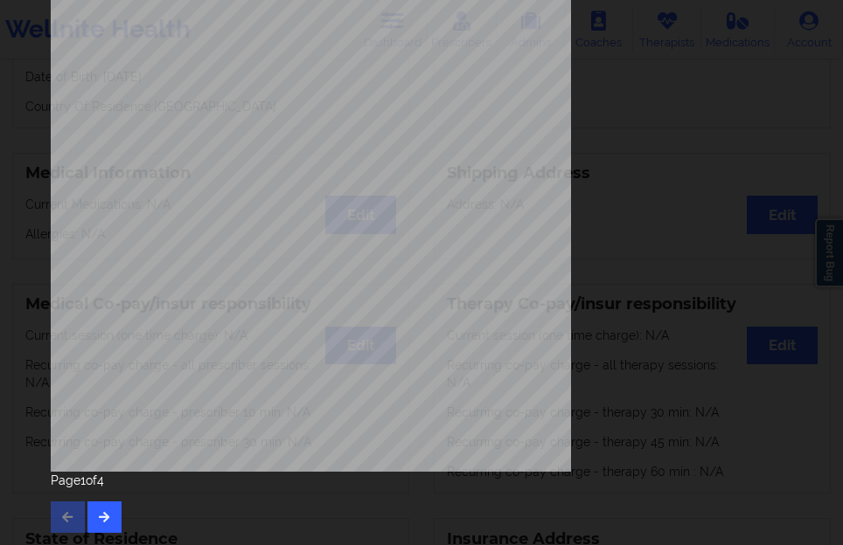
click at [78, 518] on div "Page 1 of 4" at bounding box center [421, 502] width 741 height 61
click at [97, 512] on icon "button" at bounding box center [104, 516] width 15 height 10
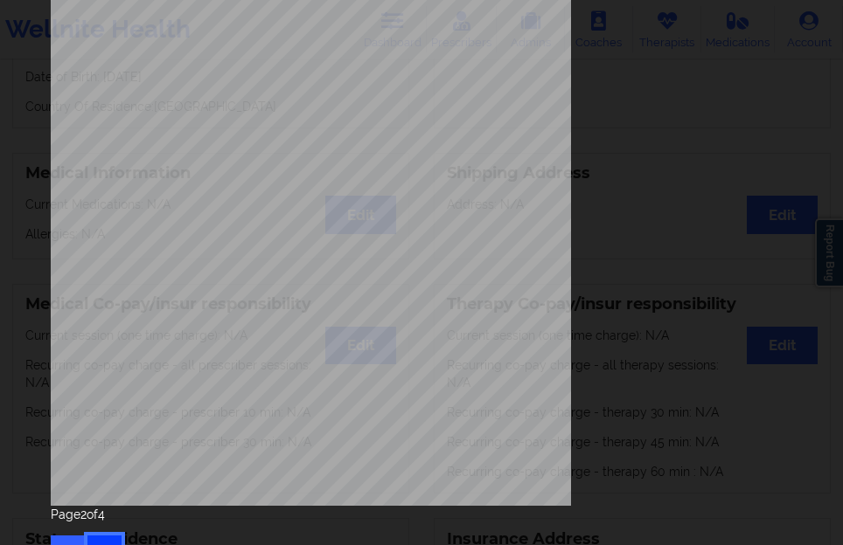
scroll to position [262, 0]
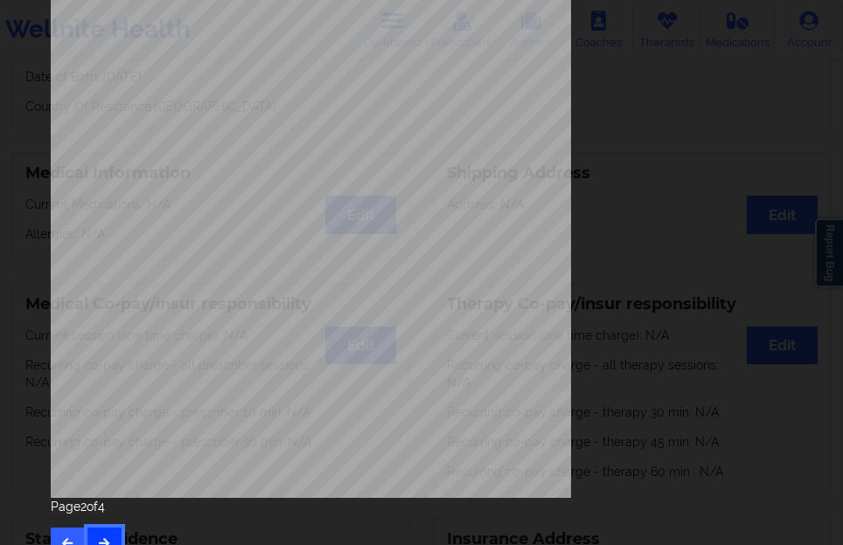
click at [100, 528] on button "button" at bounding box center [104, 543] width 34 height 31
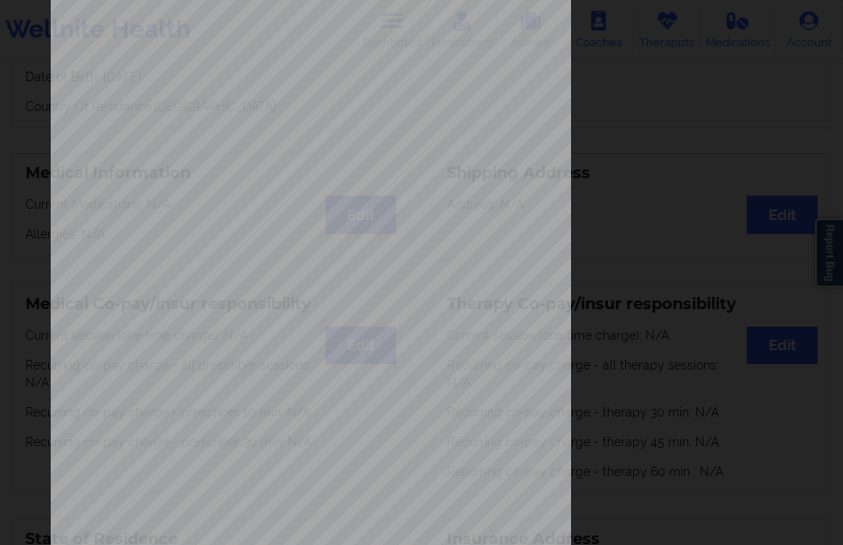
scroll to position [288, 0]
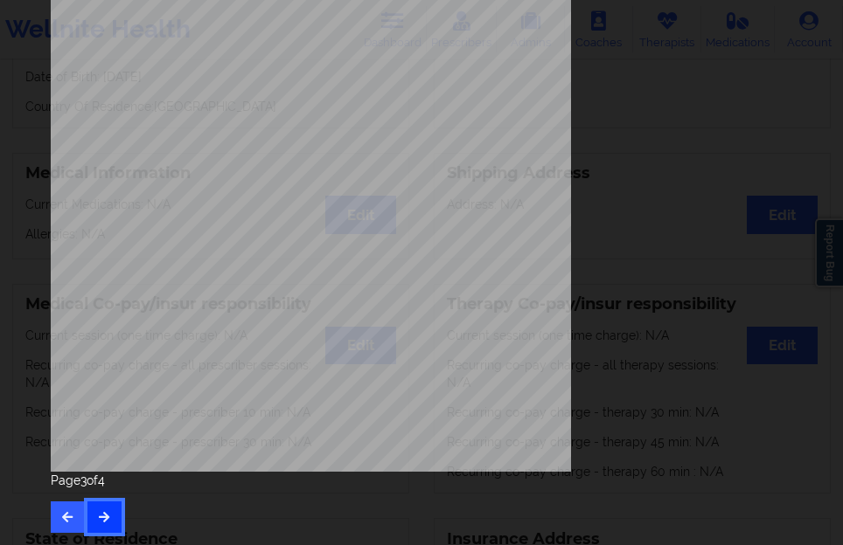
click at [108, 514] on icon "button" at bounding box center [104, 516] width 15 height 10
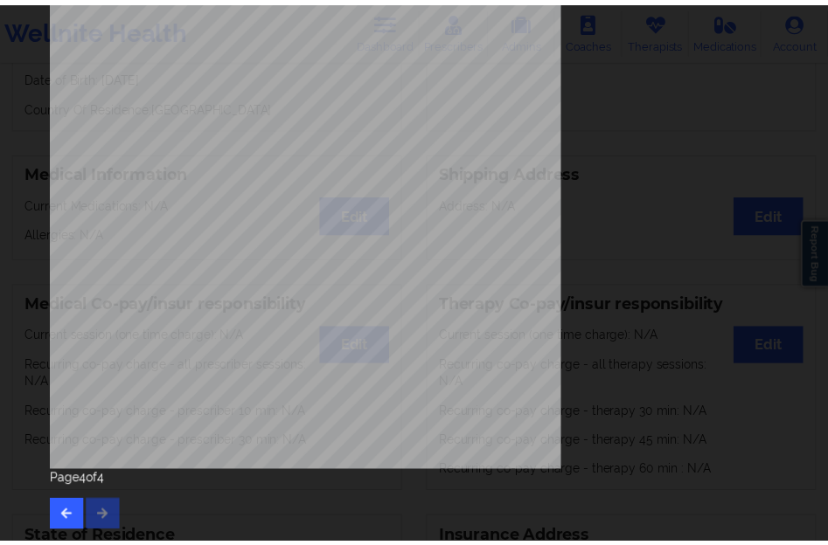
scroll to position [0, 0]
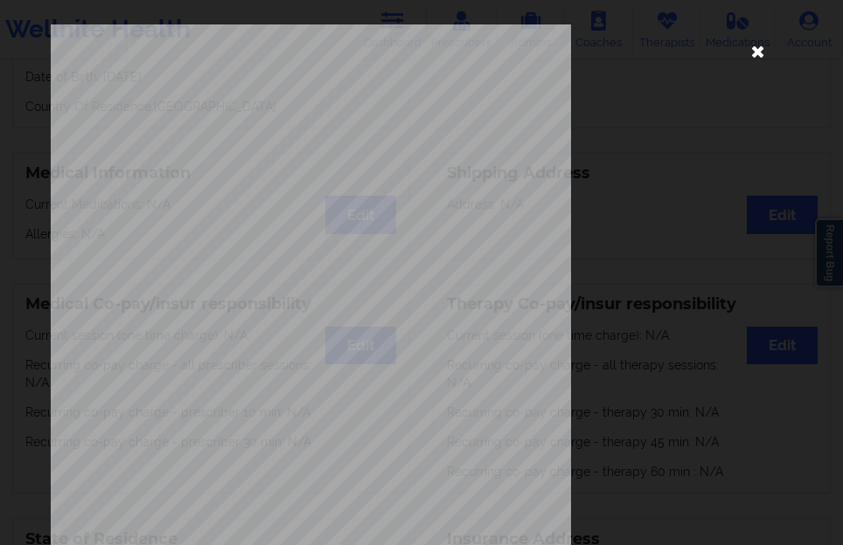
click at [754, 50] on icon at bounding box center [757, 51] width 28 height 28
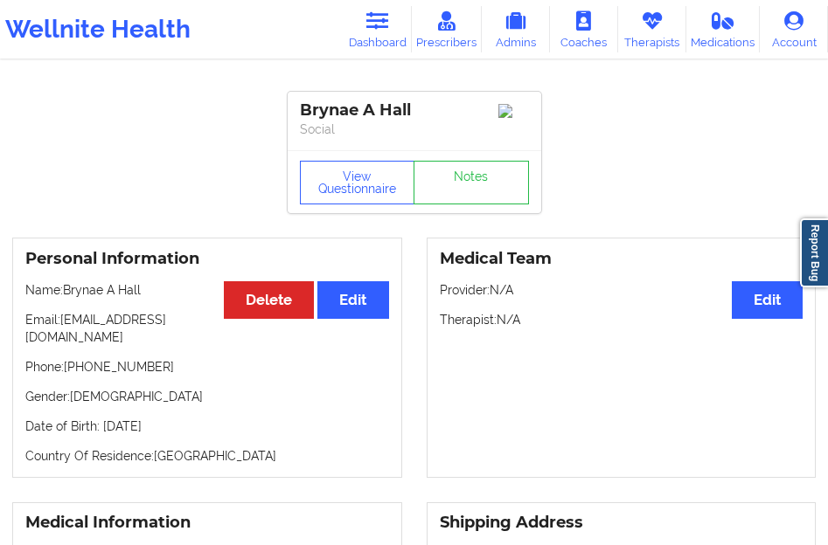
click at [391, 24] on link "Dashboard" at bounding box center [377, 29] width 68 height 46
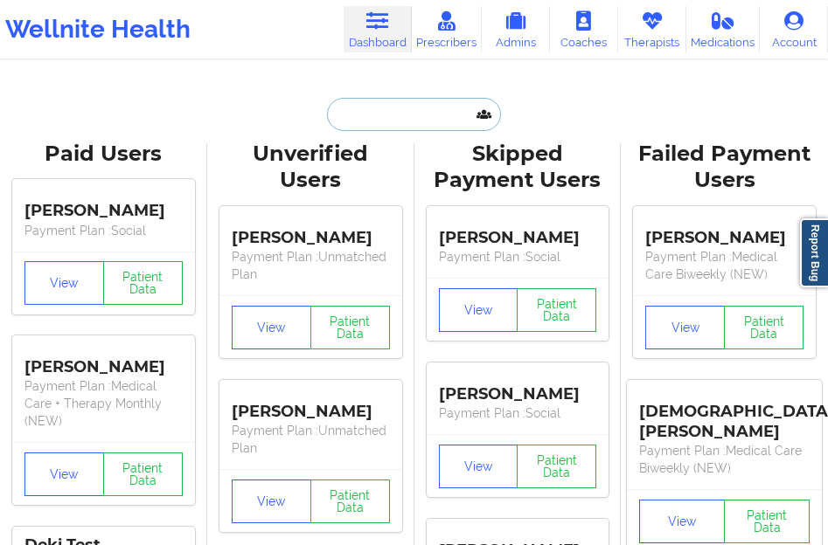
click at [348, 117] on input "text" at bounding box center [413, 114] width 173 height 33
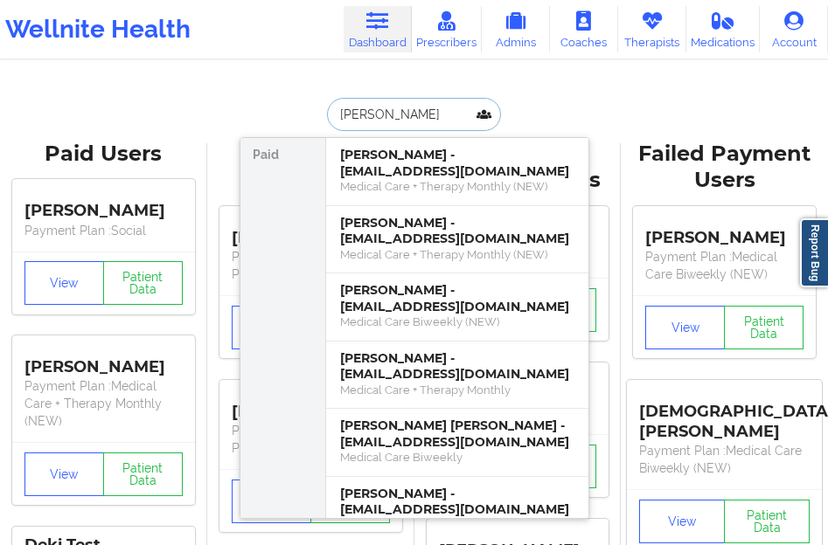
type input "[PERSON_NAME]"
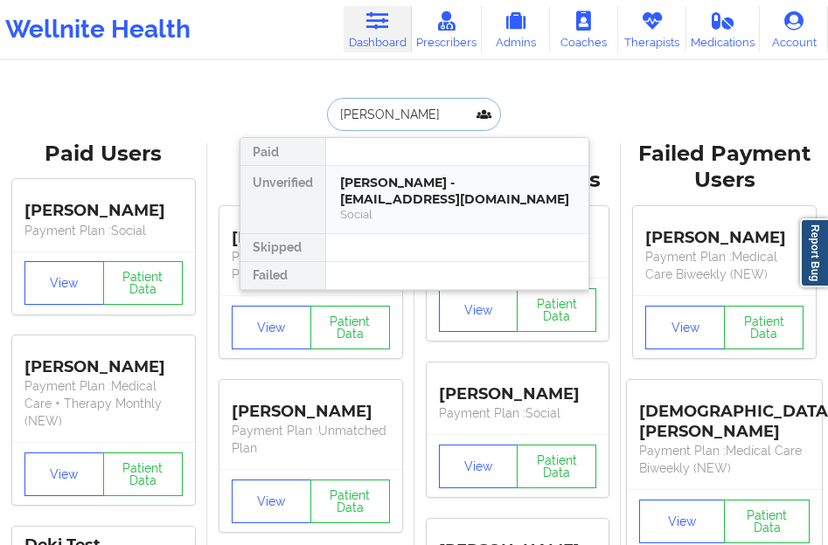
click at [379, 178] on div "[PERSON_NAME] - [EMAIL_ADDRESS][DOMAIN_NAME]" at bounding box center [457, 191] width 234 height 32
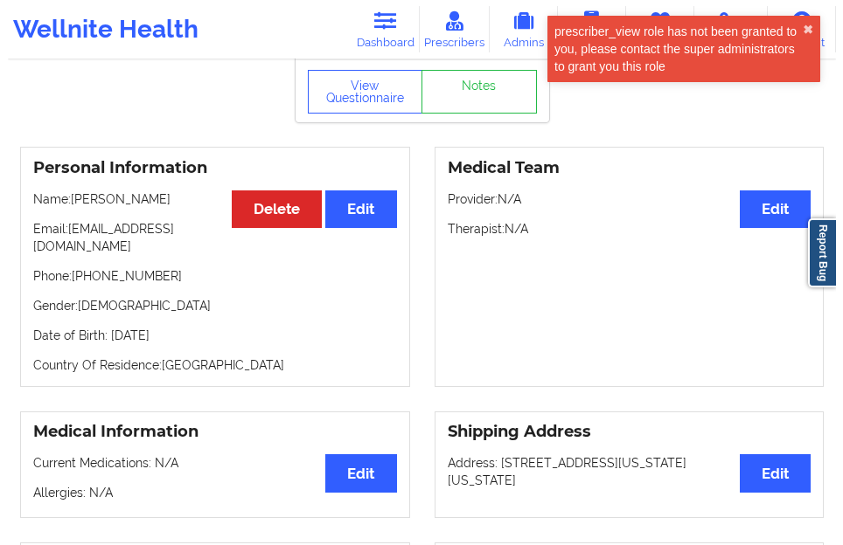
scroll to position [87, 0]
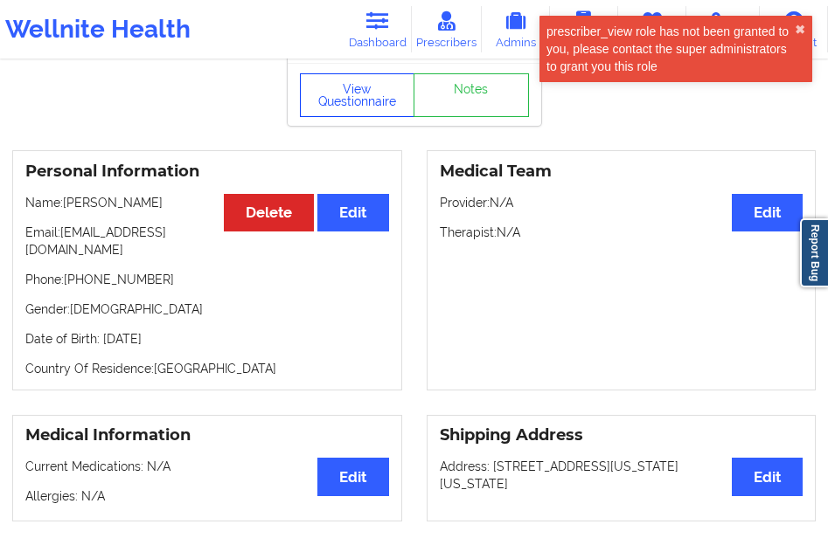
click at [366, 113] on button "View Questionnaire" at bounding box center [357, 95] width 115 height 44
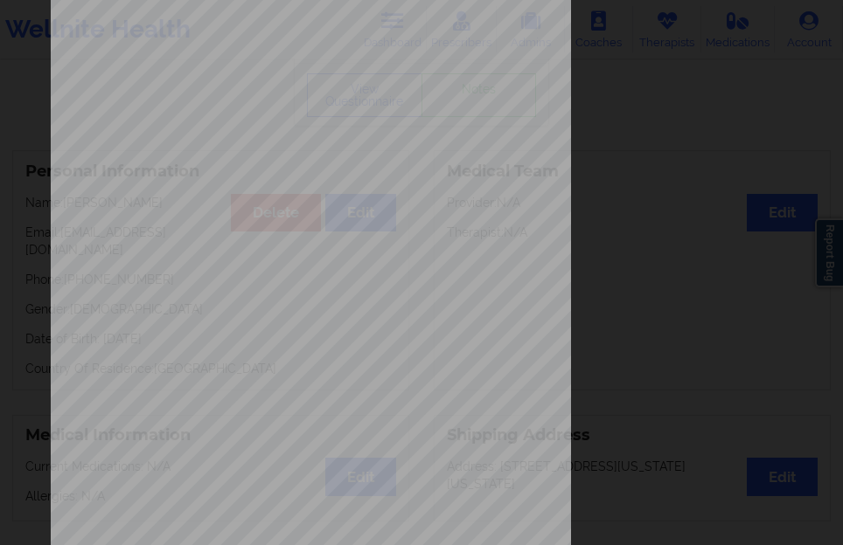
scroll to position [288, 0]
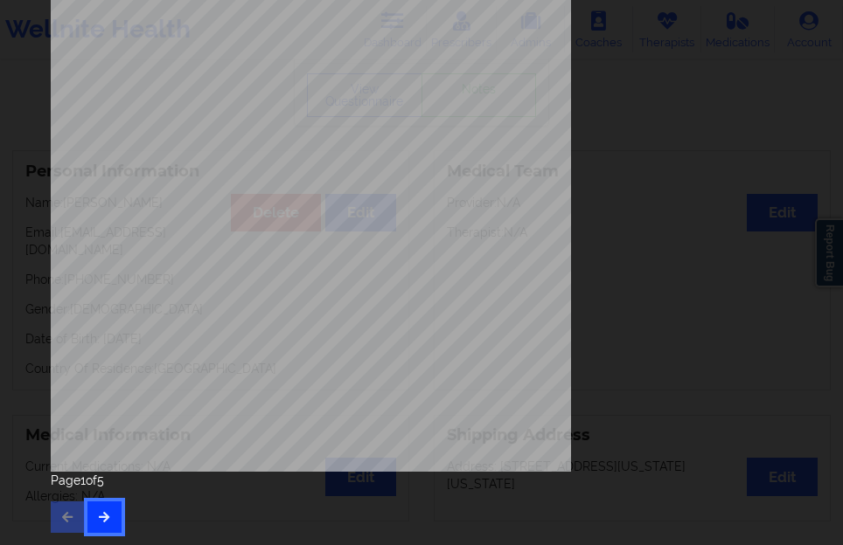
click at [103, 504] on button "button" at bounding box center [104, 517] width 34 height 31
click at [105, 502] on button "button" at bounding box center [104, 517] width 34 height 31
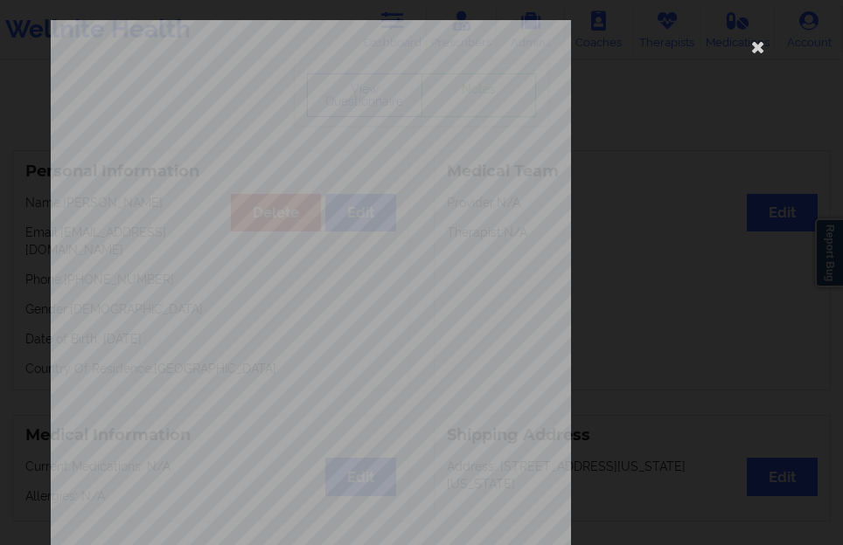
scroll to position [0, 0]
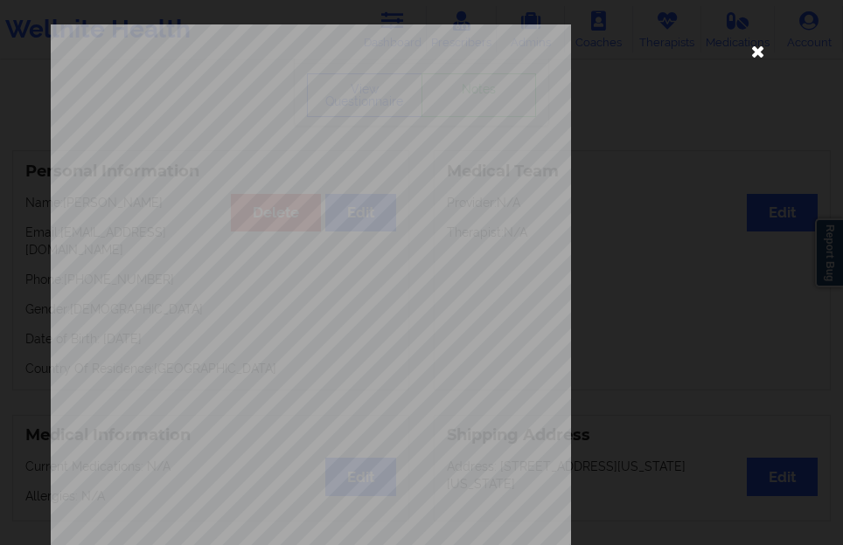
click at [743, 51] on icon at bounding box center [757, 51] width 28 height 28
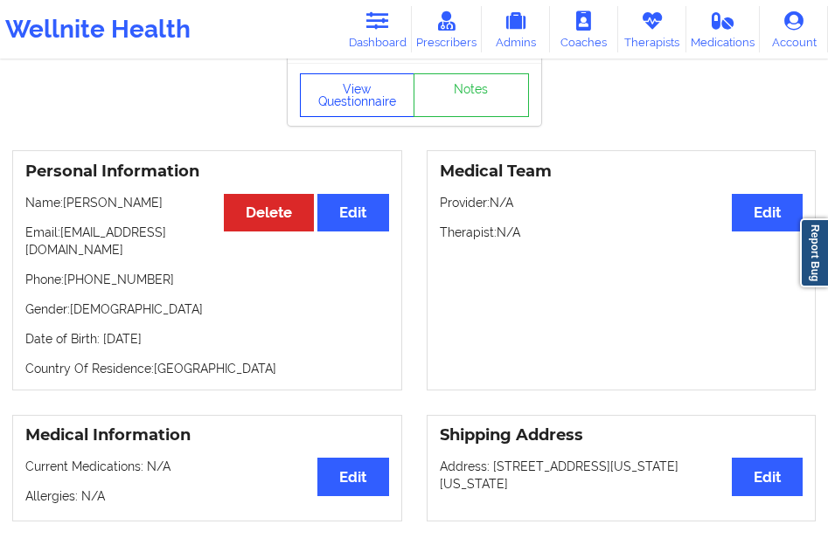
click at [352, 116] on button "View Questionnaire" at bounding box center [357, 95] width 115 height 44
click at [380, 182] on h3 "Personal Information" at bounding box center [207, 172] width 364 height 20
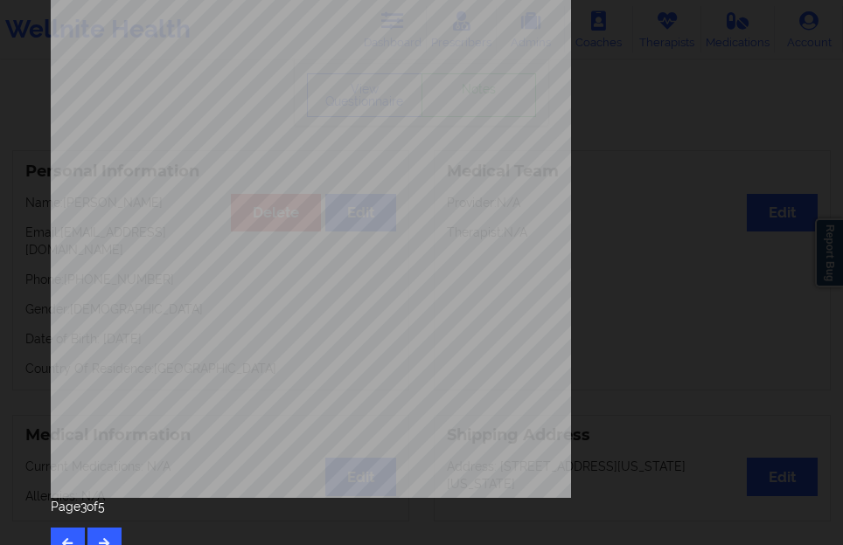
scroll to position [288, 0]
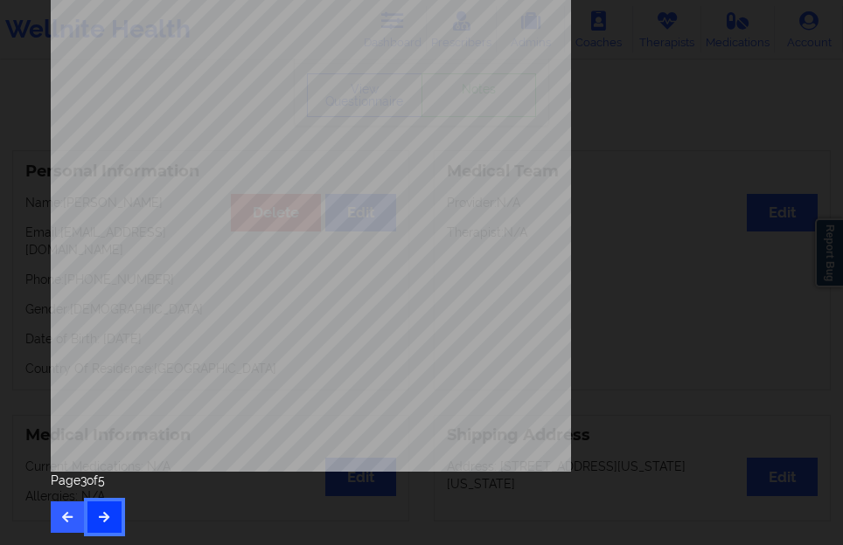
click at [104, 505] on button "button" at bounding box center [104, 517] width 34 height 31
click at [106, 515] on icon "button" at bounding box center [104, 516] width 15 height 10
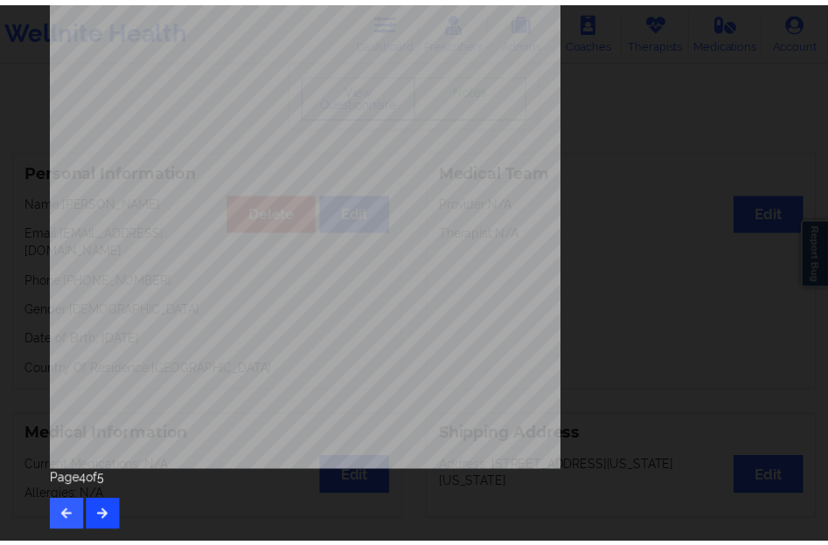
scroll to position [0, 0]
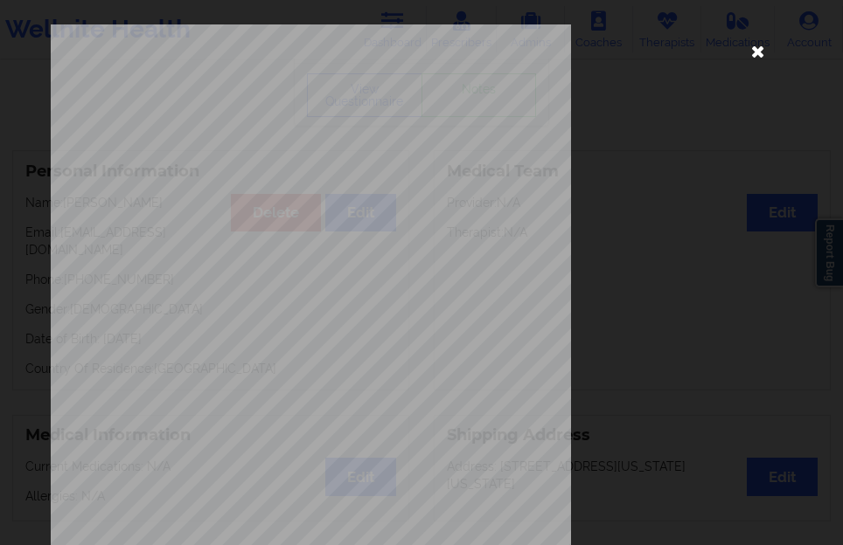
click at [756, 53] on icon at bounding box center [757, 51] width 28 height 28
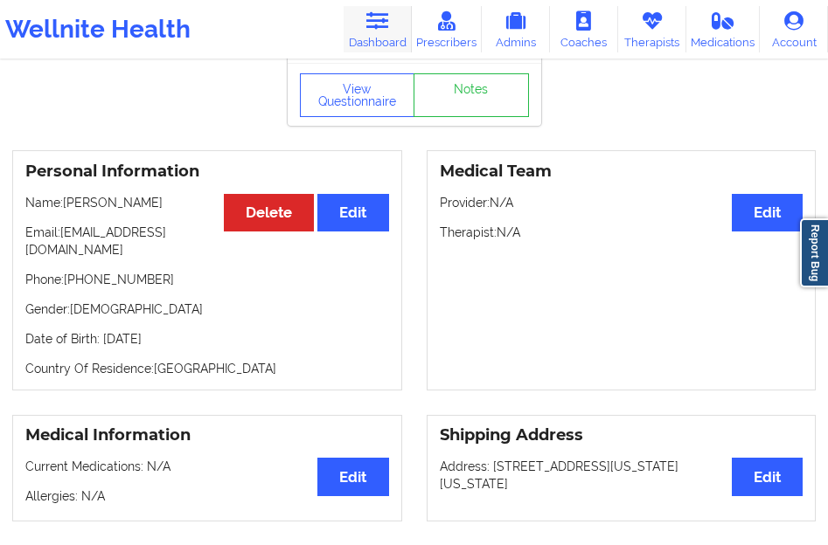
click at [391, 27] on link "Dashboard" at bounding box center [377, 29] width 68 height 46
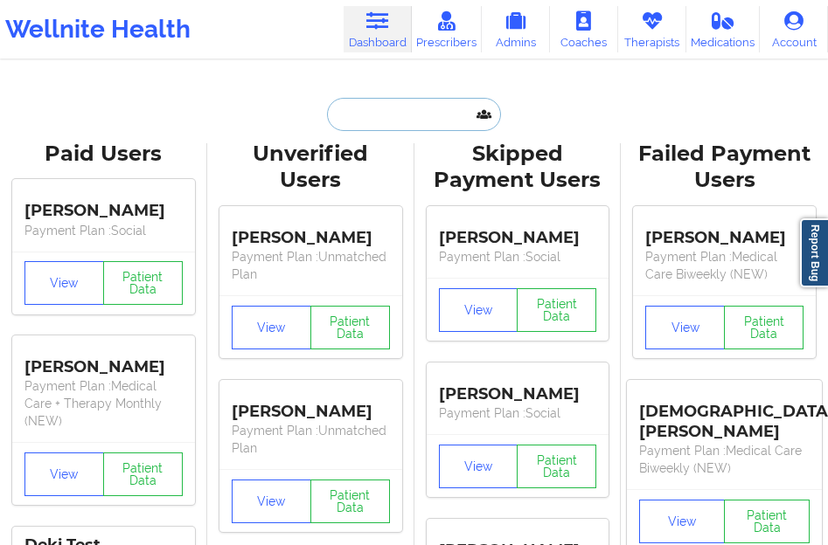
click at [353, 113] on input "text" at bounding box center [413, 114] width 173 height 33
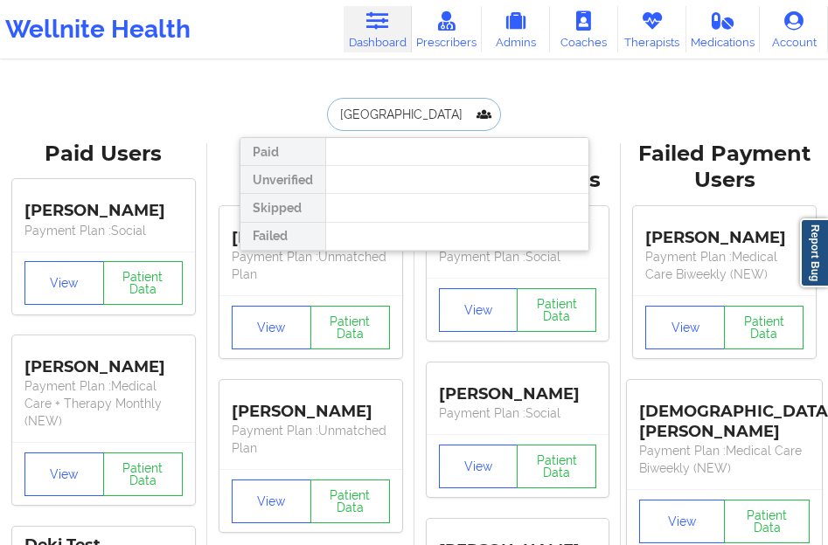
drag, startPoint x: 427, startPoint y: 110, endPoint x: 315, endPoint y: 109, distance: 112.8
click at [315, 109] on div "brynae hall Paid Unverified Skipped Failed" at bounding box center [414, 114] width 350 height 33
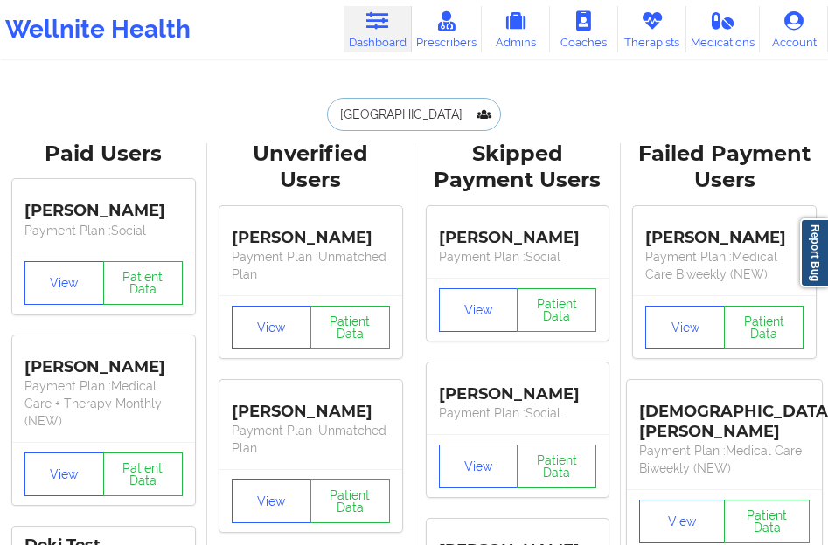
click at [389, 112] on input "[GEOGRAPHIC_DATA]" at bounding box center [413, 114] width 173 height 33
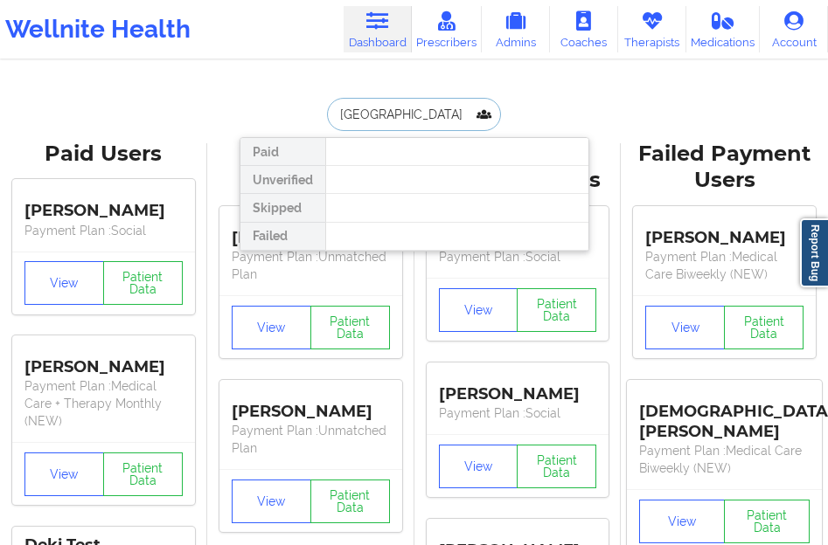
drag, startPoint x: 426, startPoint y: 114, endPoint x: 378, endPoint y: 114, distance: 47.2
click at [378, 114] on input "[GEOGRAPHIC_DATA]" at bounding box center [413, 114] width 173 height 33
type input "brynae"
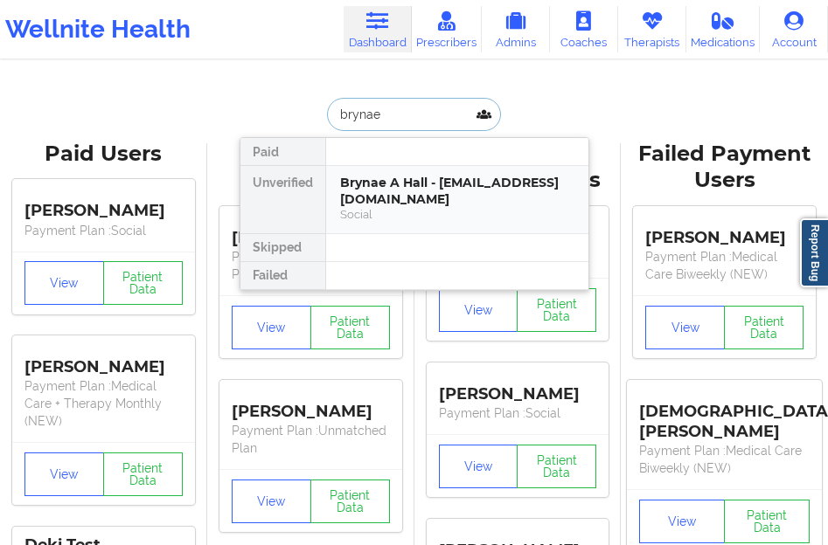
click at [373, 191] on div "Brynae A Hall - [EMAIL_ADDRESS][DOMAIN_NAME]" at bounding box center [457, 191] width 234 height 32
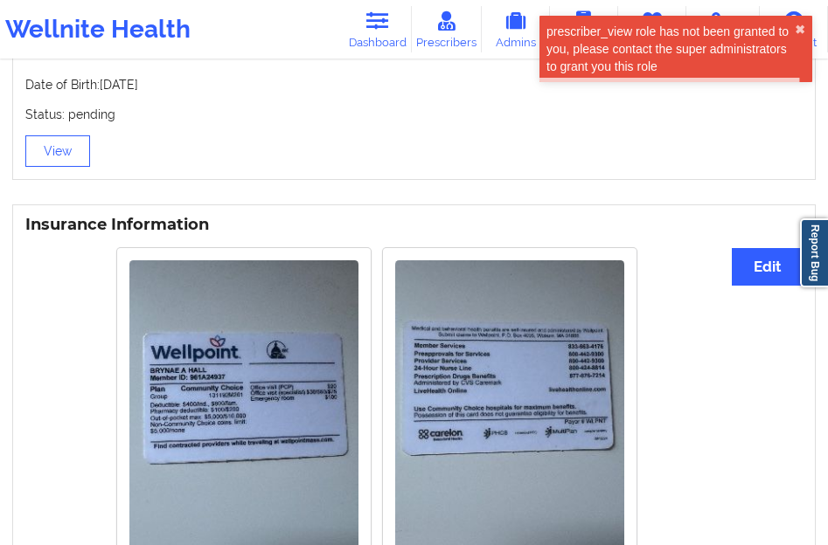
scroll to position [1224, 0]
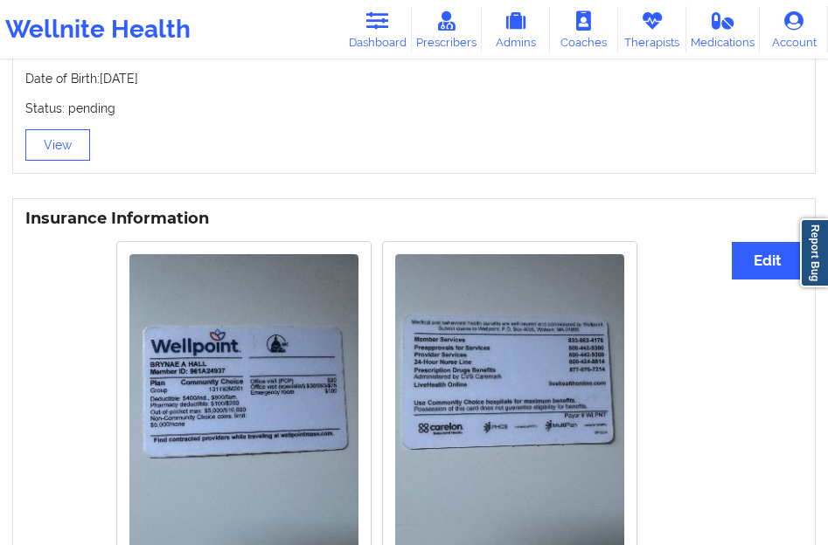
click at [253, 430] on img at bounding box center [243, 406] width 229 height 305
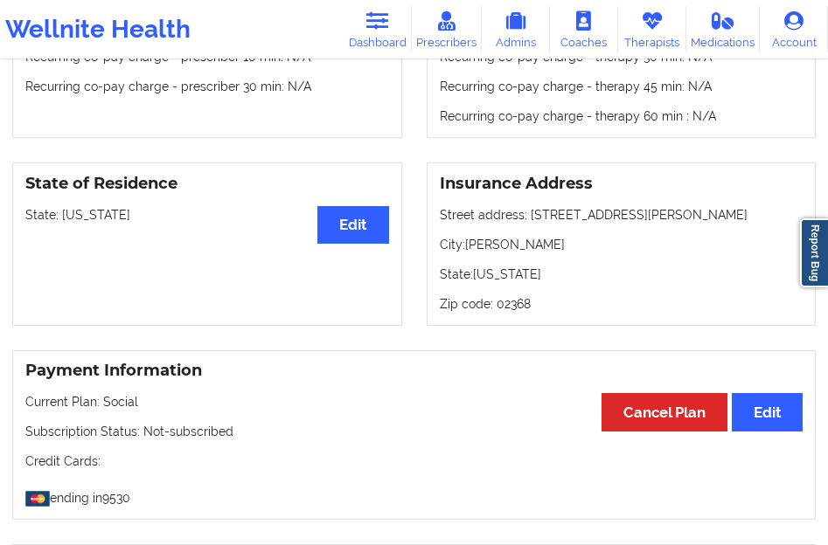
scroll to position [443, 0]
